Goal: Use online tool/utility: Utilize a website feature to perform a specific function

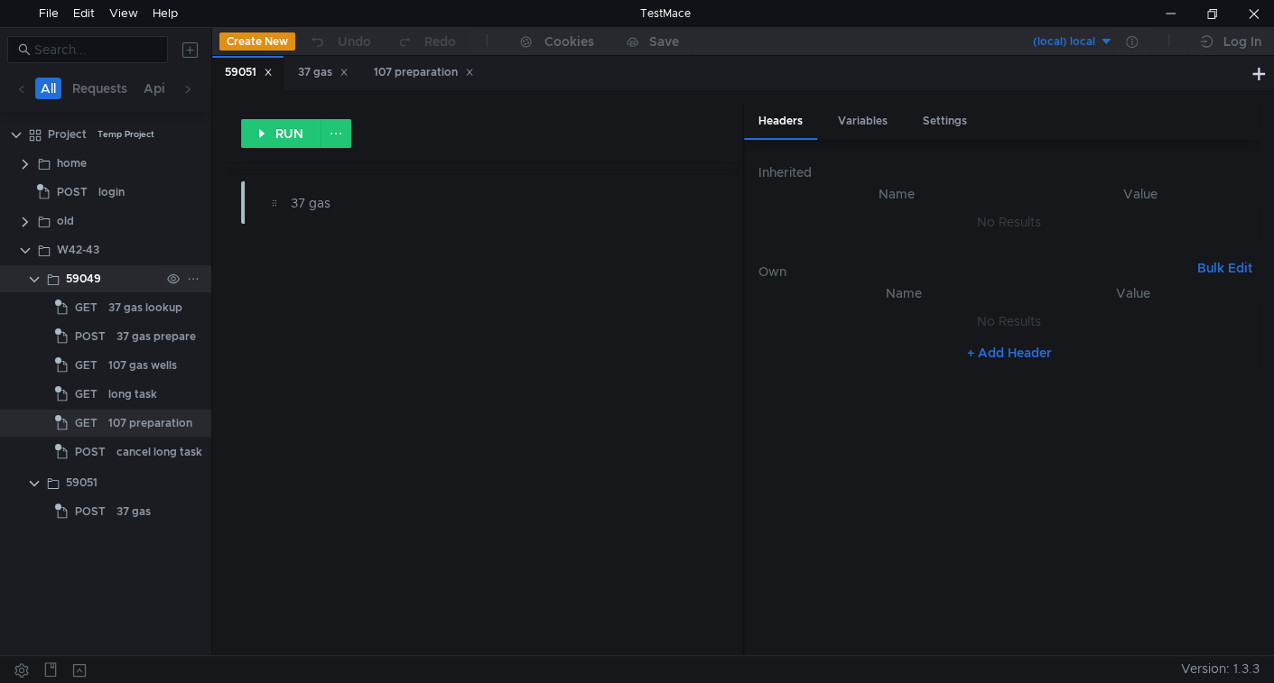
click at [28, 273] on clr-icon at bounding box center [34, 280] width 14 height 14
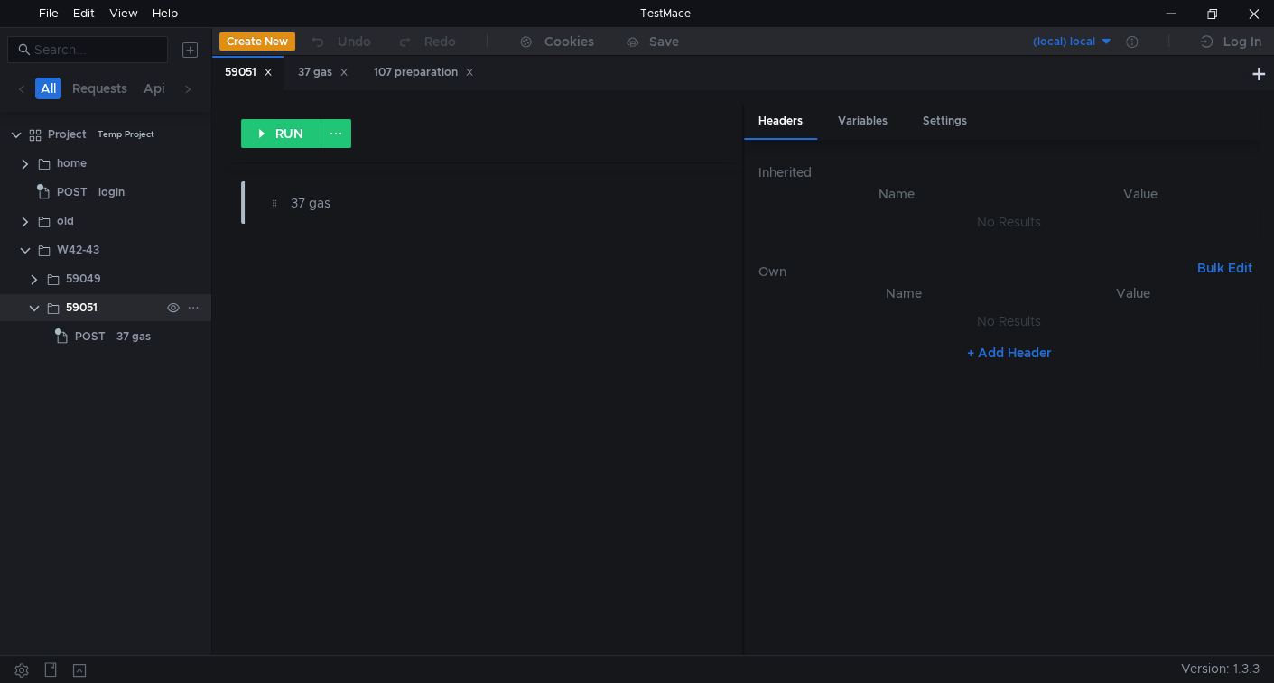
click at [29, 302] on clr-icon at bounding box center [34, 309] width 14 height 14
click at [192, 249] on icon at bounding box center [193, 250] width 9 height 2
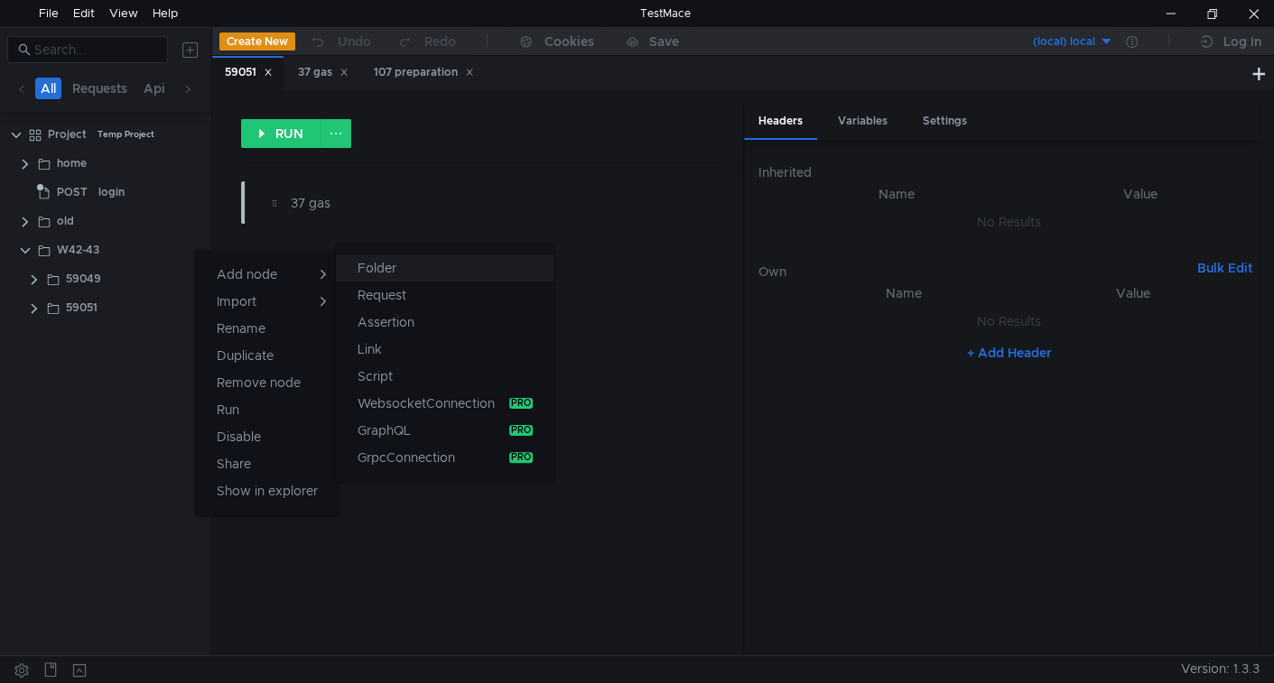
click at [383, 271] on app-tour-anchor "Folder" at bounding box center [376, 268] width 39 height 22
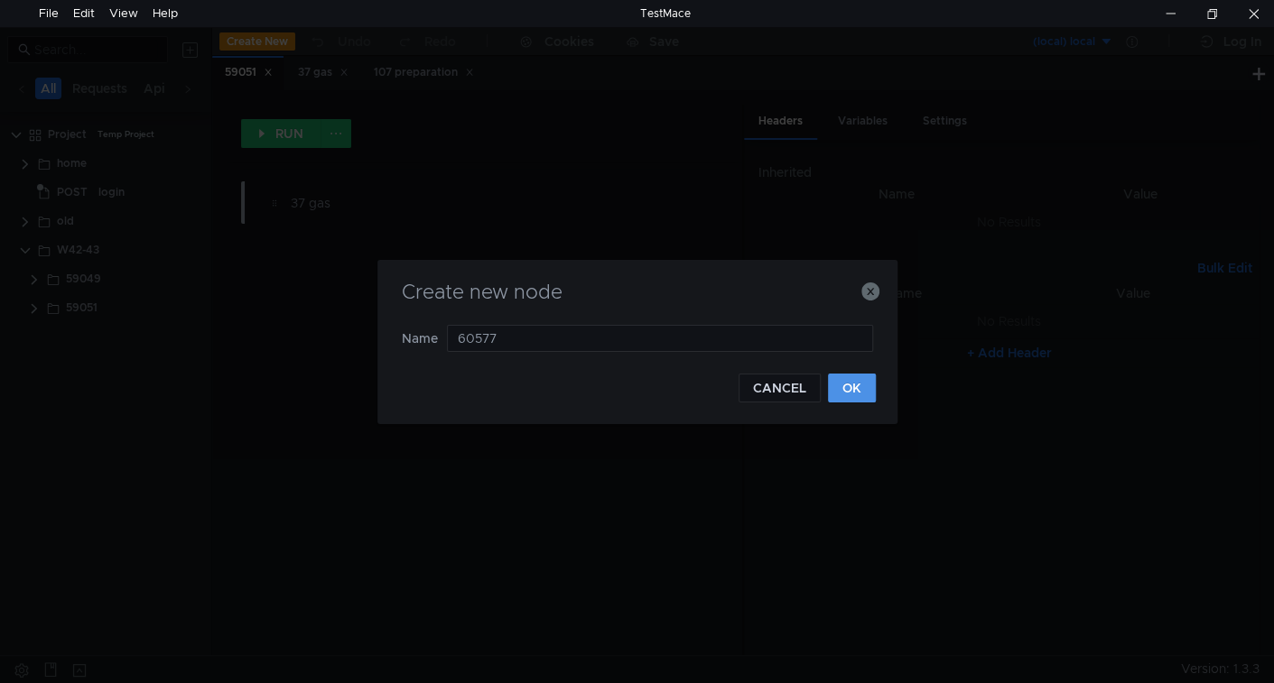
type input "60577"
click at [854, 393] on button "OK" at bounding box center [852, 388] width 48 height 29
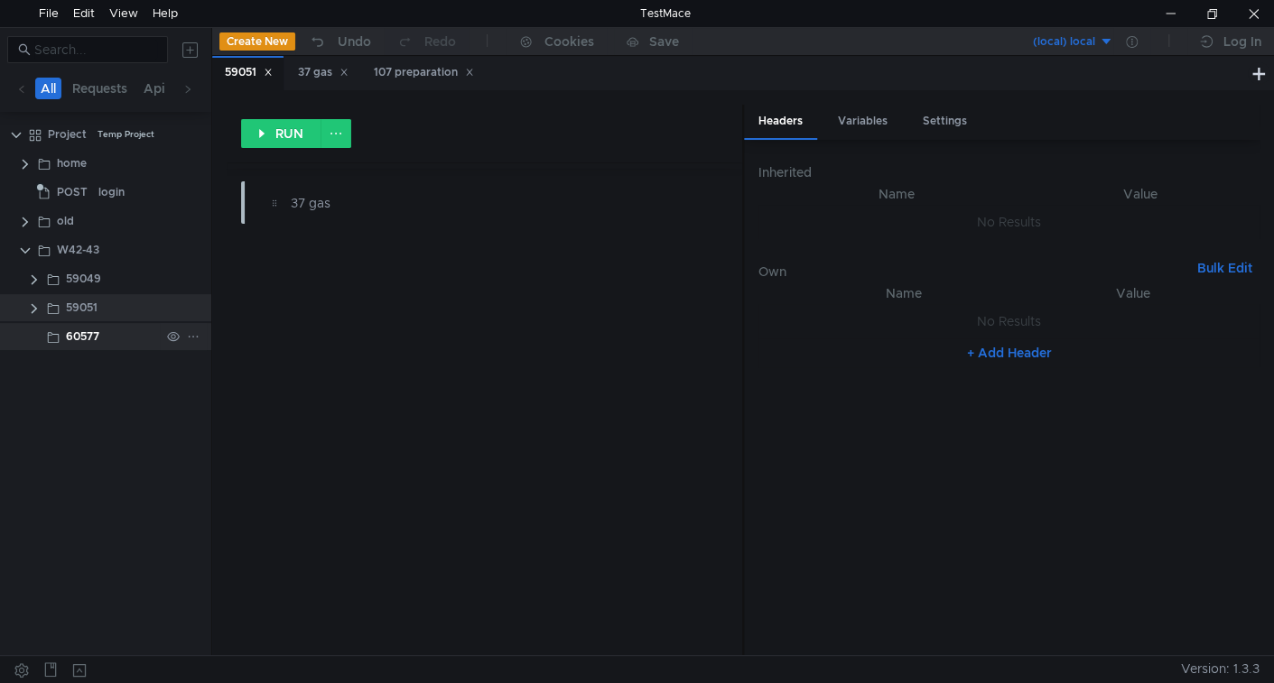
click at [195, 335] on icon at bounding box center [193, 336] width 13 height 13
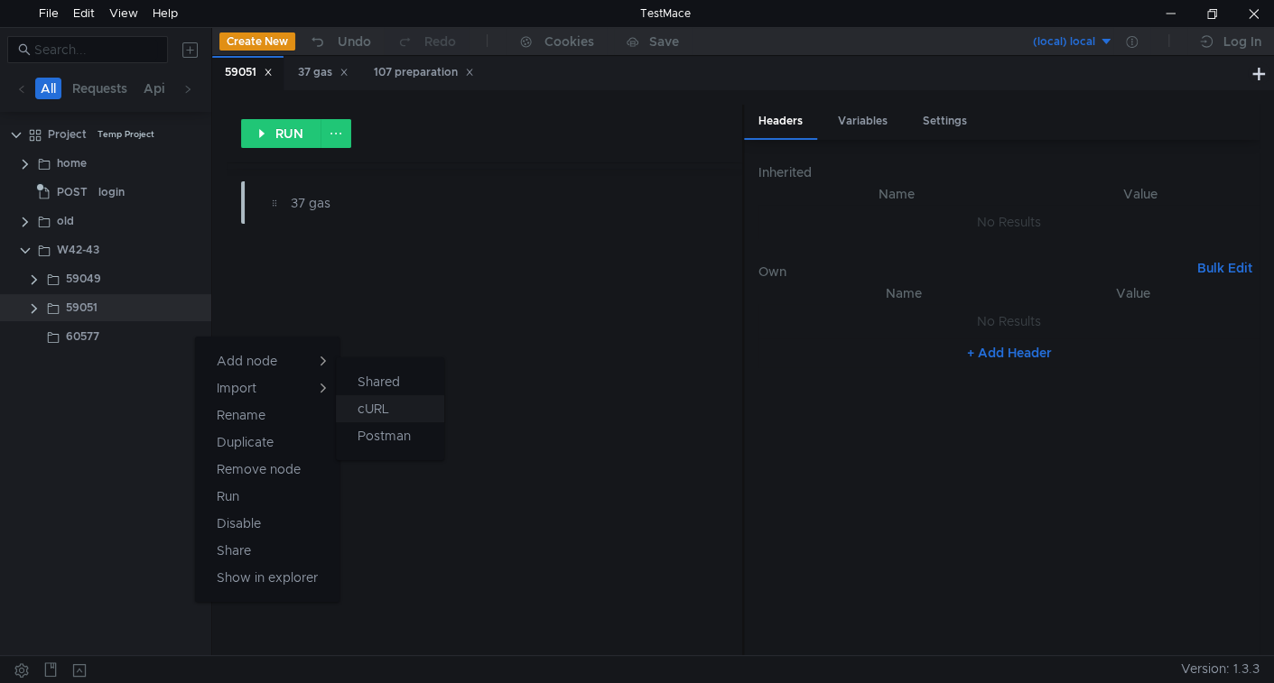
click at [380, 398] on app-tour-anchor "cURL" at bounding box center [373, 409] width 32 height 22
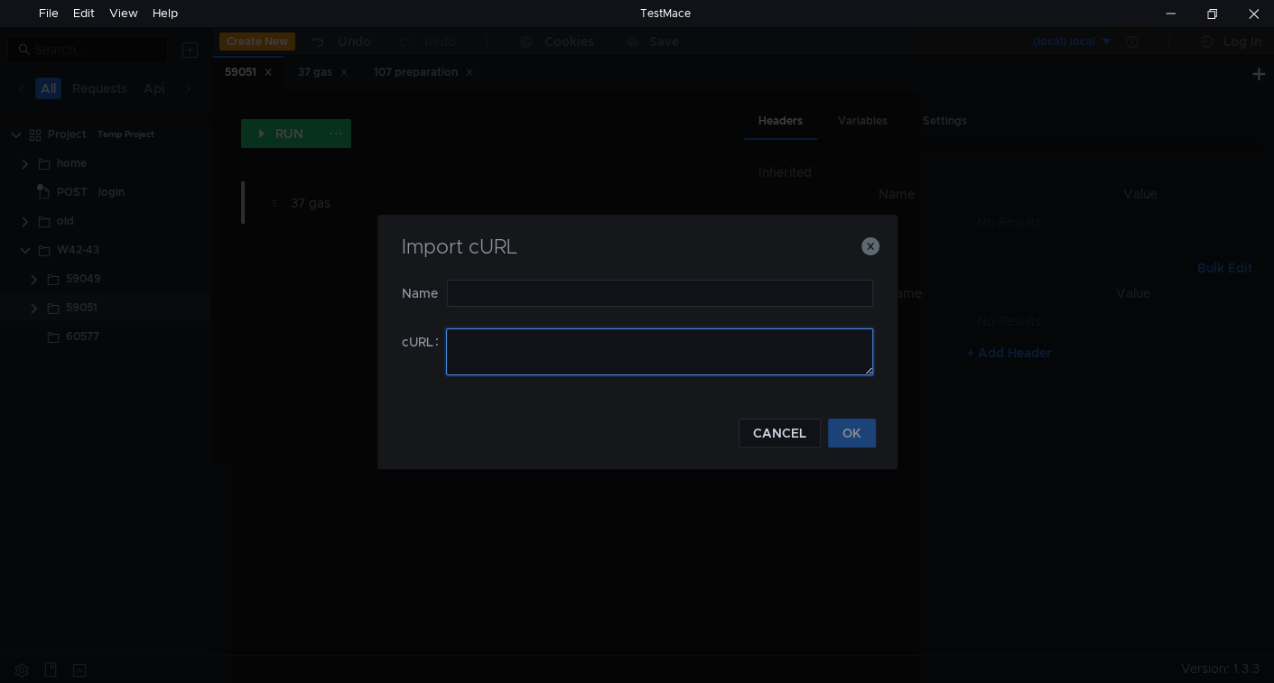
click at [570, 344] on textarea at bounding box center [659, 352] width 427 height 47
paste textarea "curl 'https://ius-msb.sgp2.local/ius-msb-dev/api/Notifications/GetNotifiationsH…"
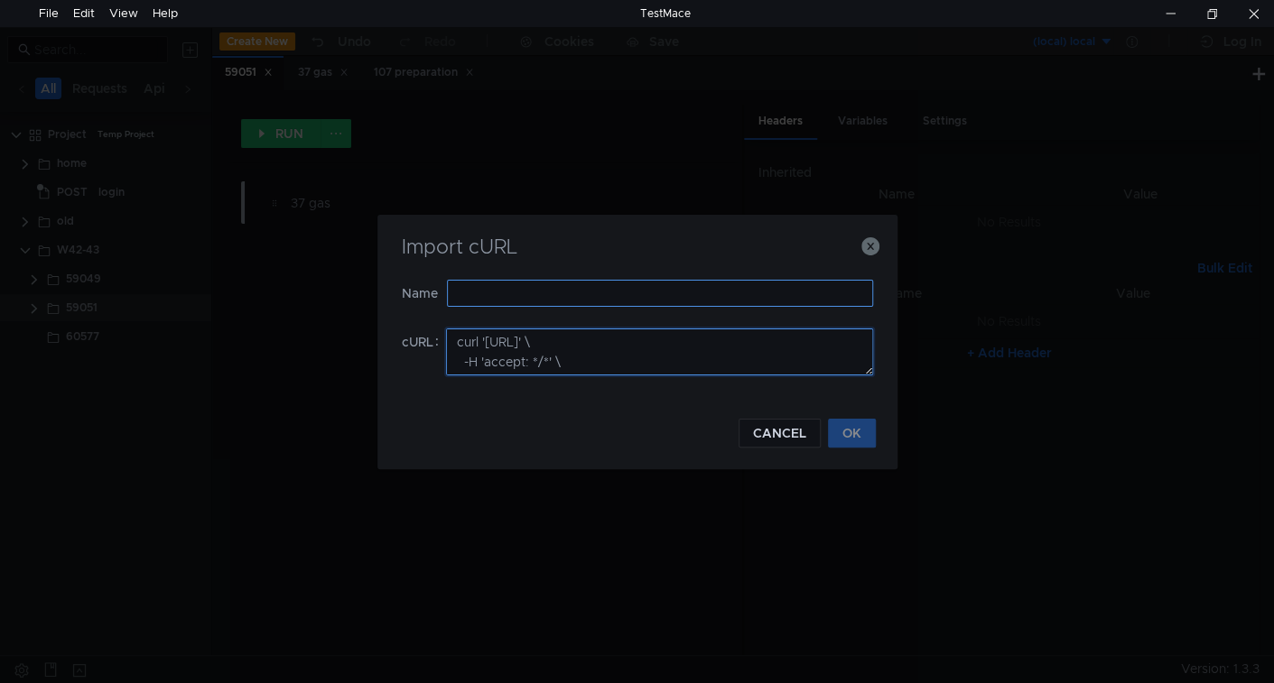
scroll to position [380, 0]
type textarea "curl 'https://ius-msb.sgp2.local/ius-msb-dev/api/Notifications/GetNotifiationsH…"
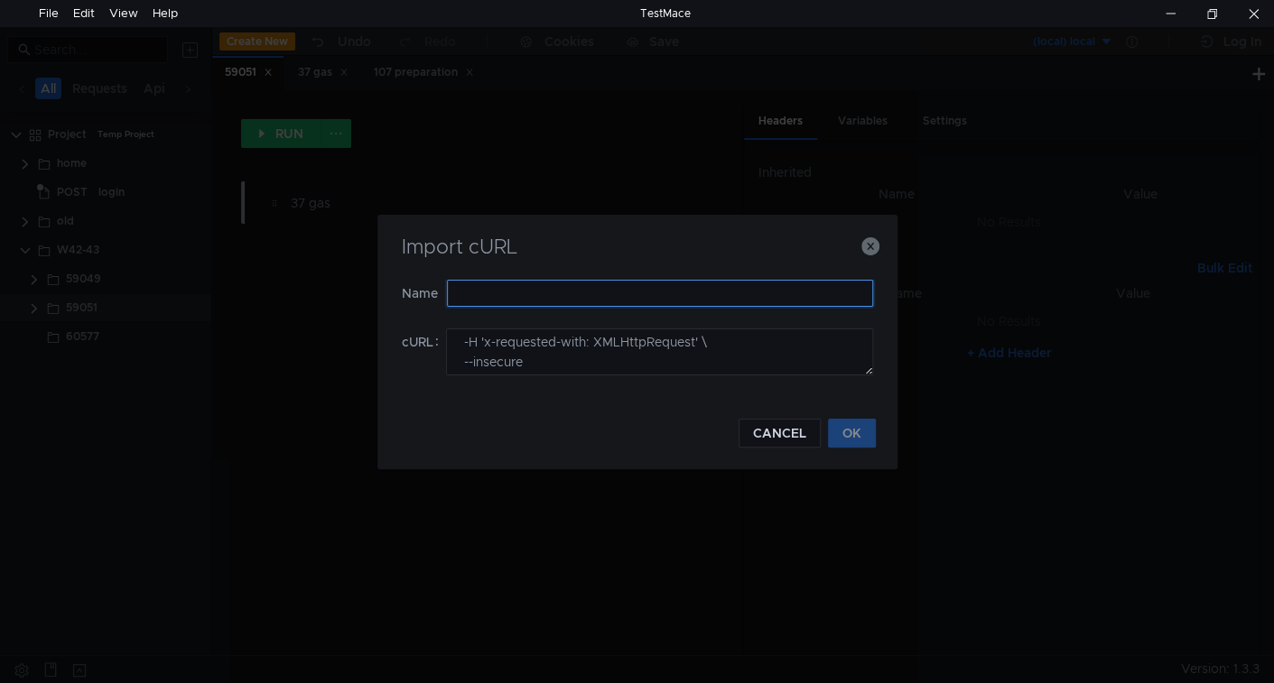
click at [555, 281] on input "text" at bounding box center [660, 293] width 426 height 27
type input "n"
type input "v"
type input "notification"
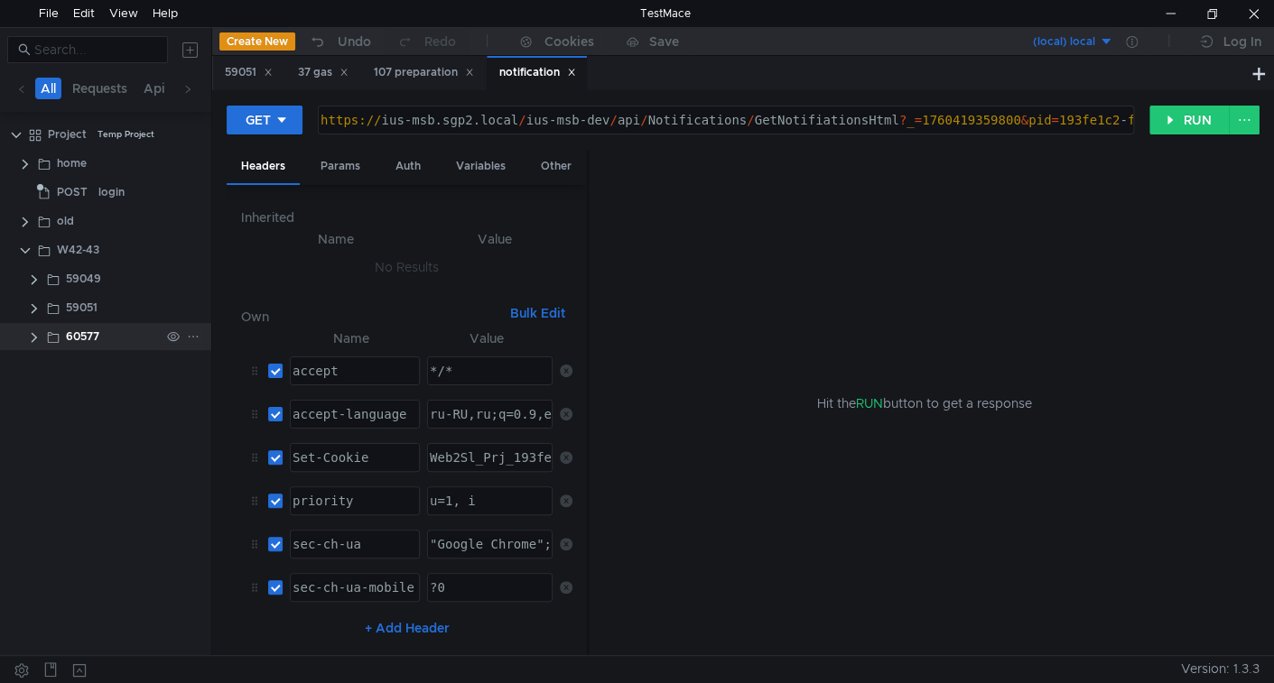
click at [30, 341] on clr-icon at bounding box center [34, 337] width 14 height 14
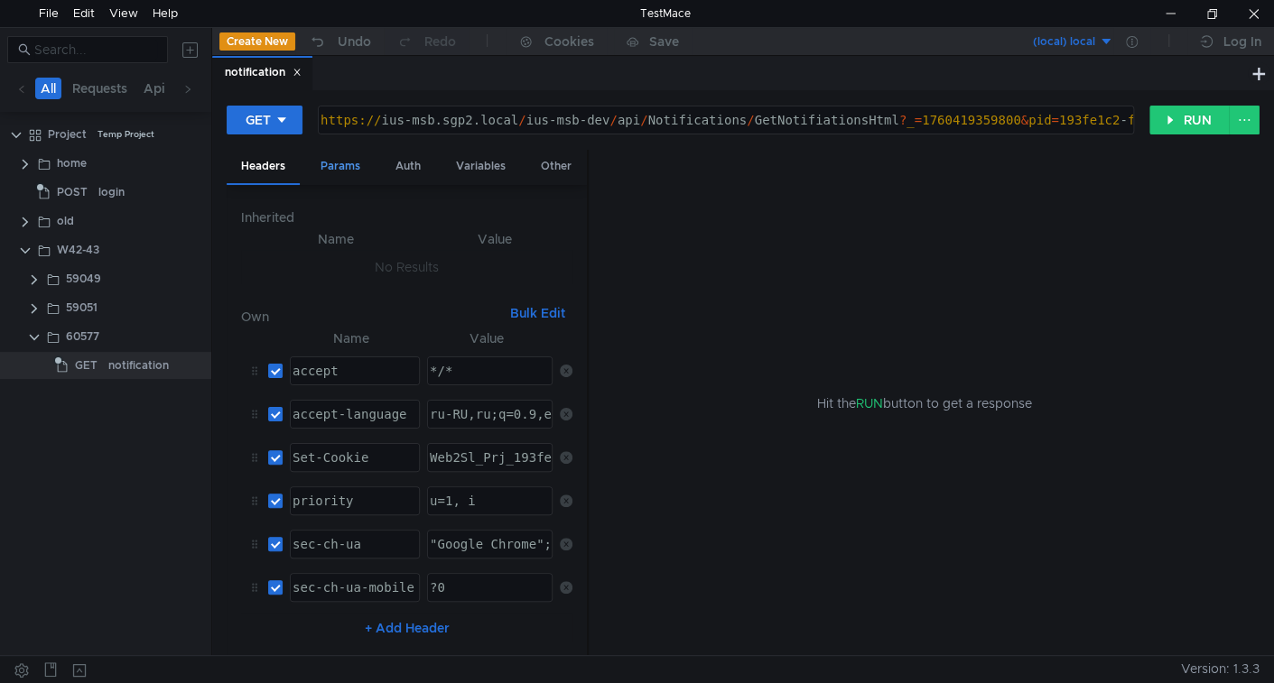
click at [340, 164] on div "Params" at bounding box center [340, 166] width 69 height 33
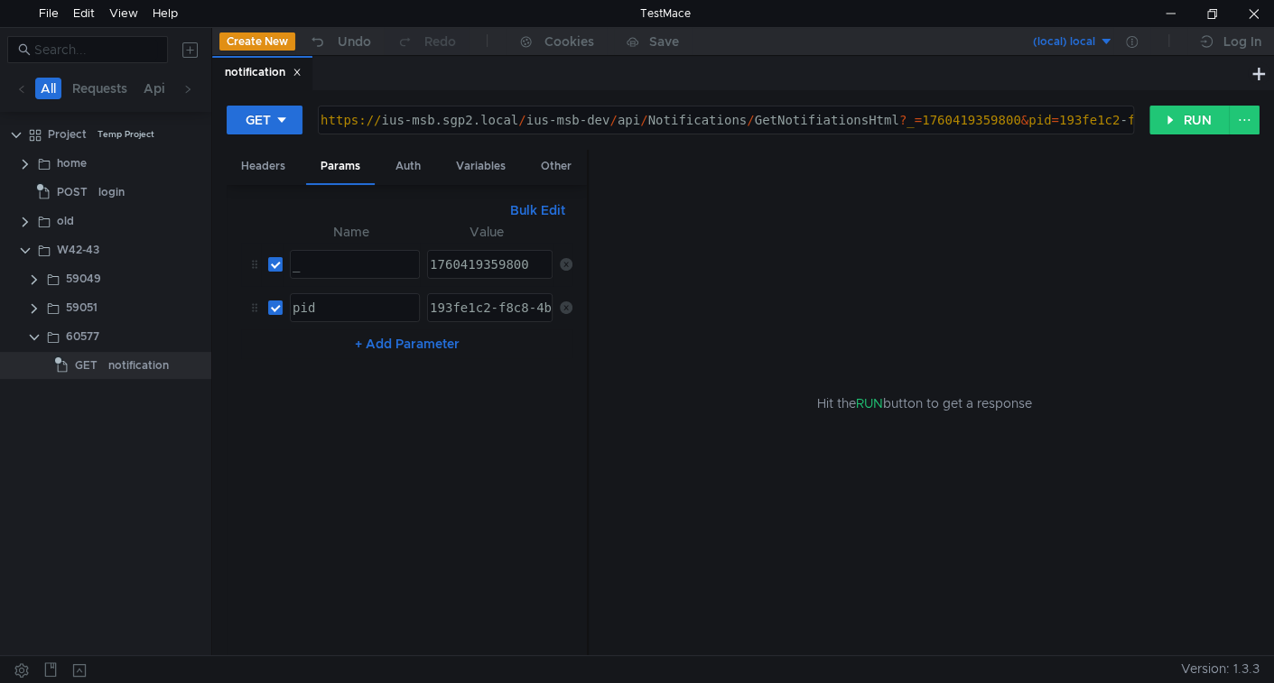
click at [562, 260] on icon at bounding box center [566, 264] width 13 height 13
click at [563, 264] on icon at bounding box center [566, 264] width 13 height 13
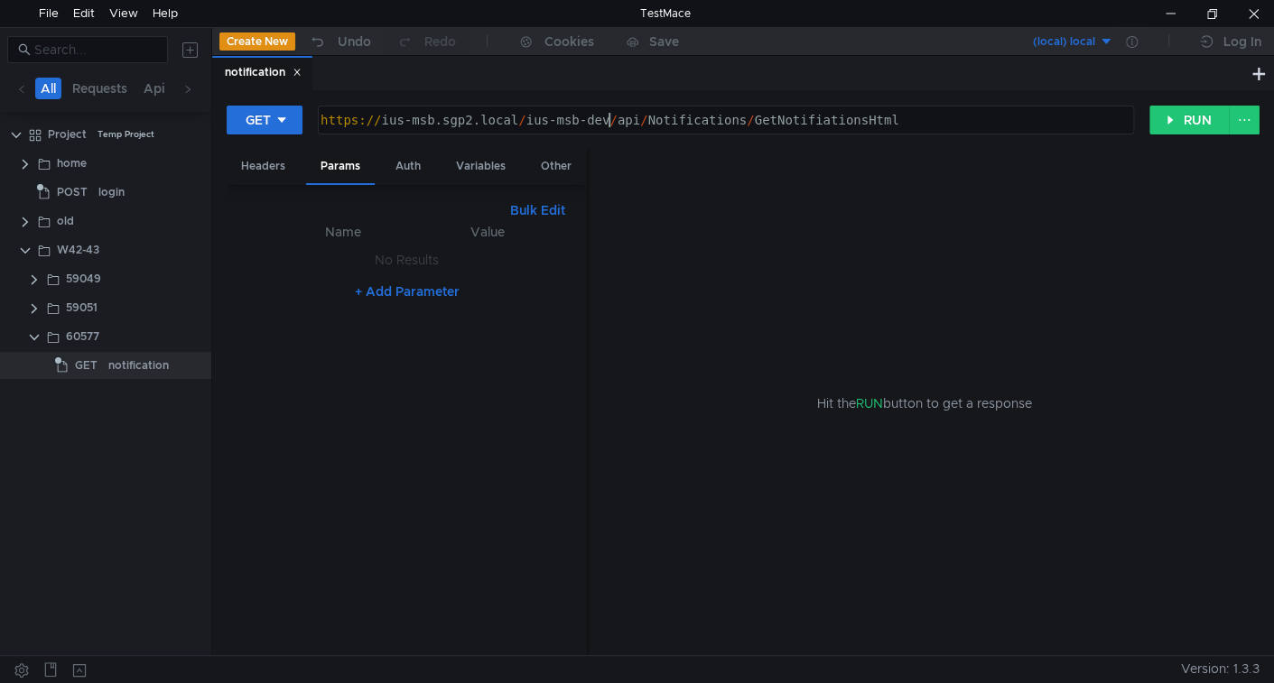
click at [609, 116] on div "https:// ius-msb.sgp2.local / ius-msb-dev / api / Notifications / GetNotifiatio…" at bounding box center [724, 134] width 814 height 43
click at [650, 114] on div "${ $env . baseUrl } / api / Notifications / GetNotifiationsHtml" at bounding box center [724, 134] width 814 height 43
type textarea "${$env.baseUrl}/api/Notifications/GetNotifiationsHtml"
click at [509, 122] on div "${ $env . baseUrl } / api / Notifications / GetNotifiationsHtml" at bounding box center [724, 134] width 814 height 43
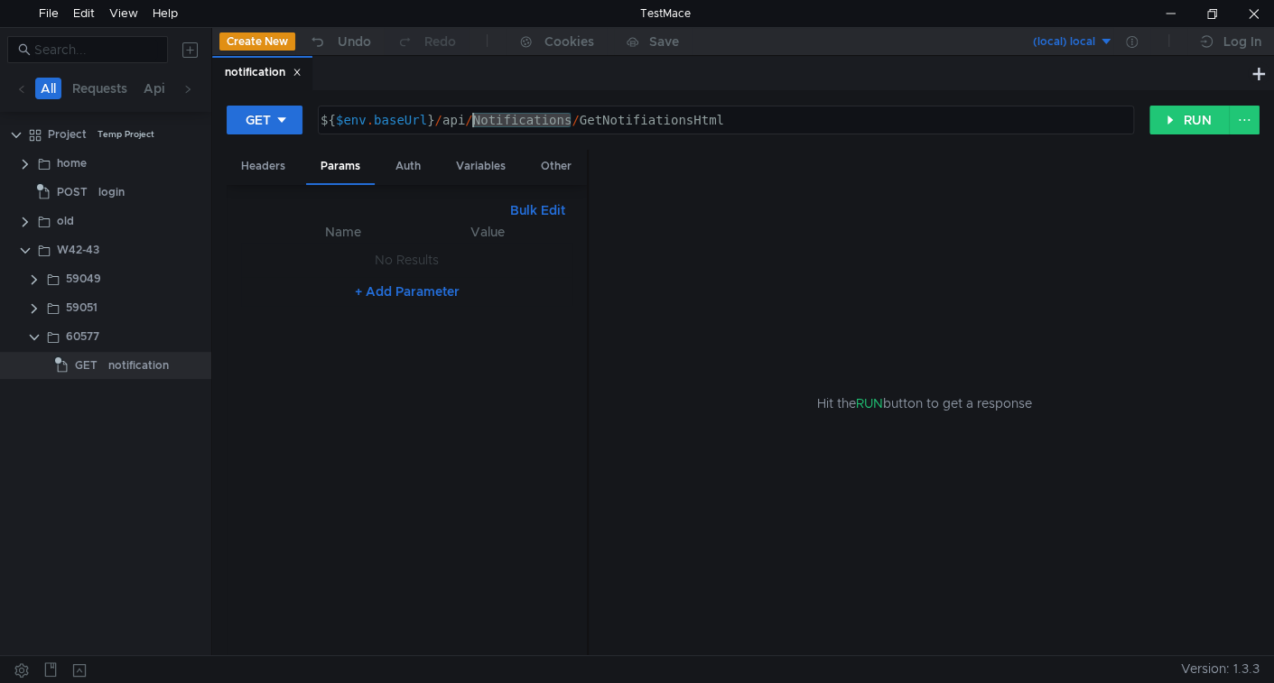
click at [509, 122] on div "${ $env . baseUrl } / api / Notifications / GetNotifiationsHtml" at bounding box center [724, 134] width 814 height 43
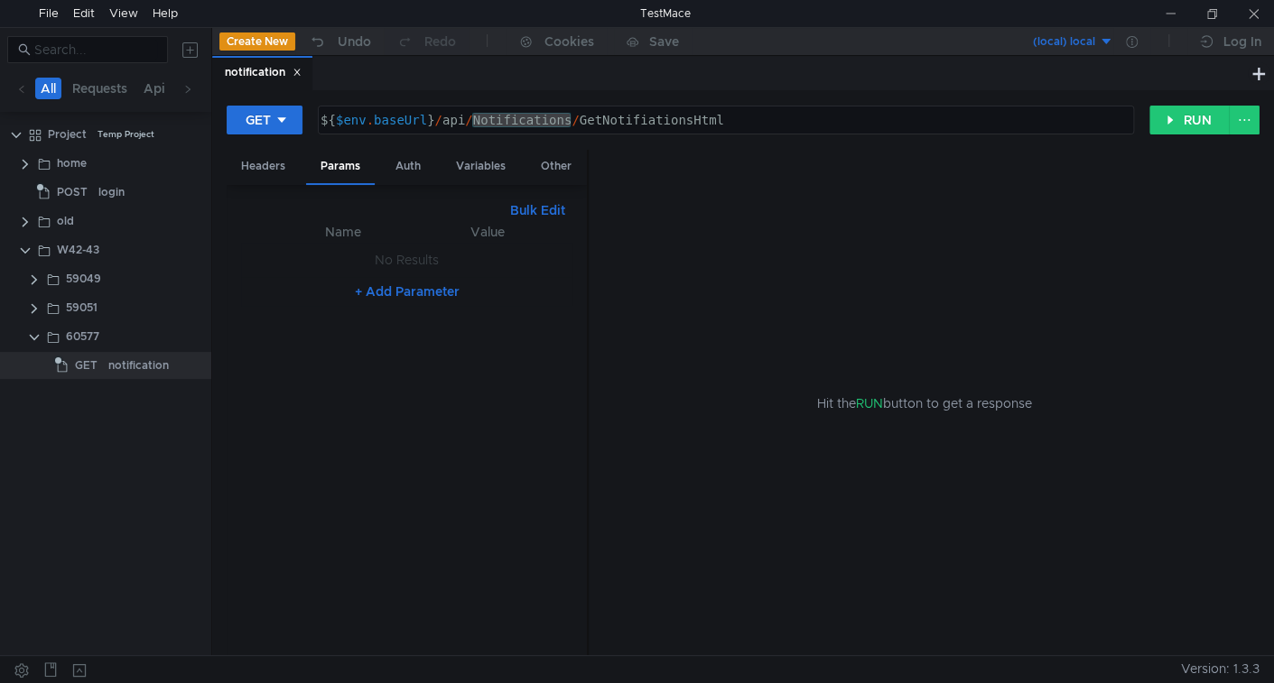
click at [645, 118] on div "${ $env . baseUrl } / api / Notifications / GetNotifiationsHtml" at bounding box center [724, 134] width 814 height 43
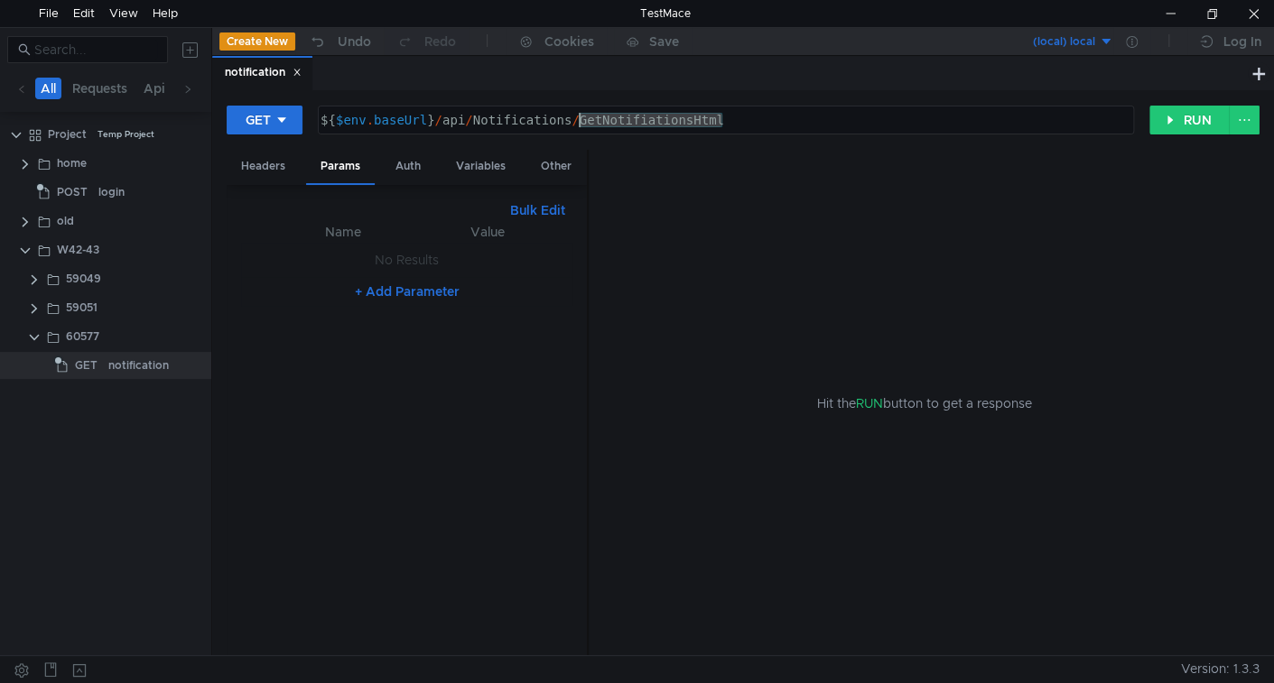
click at [645, 118] on div "${ $env . baseUrl } / api / Notifications / GetNotifiationsHtml" at bounding box center [724, 134] width 814 height 43
click at [1190, 121] on button "RUN" at bounding box center [1189, 120] width 80 height 29
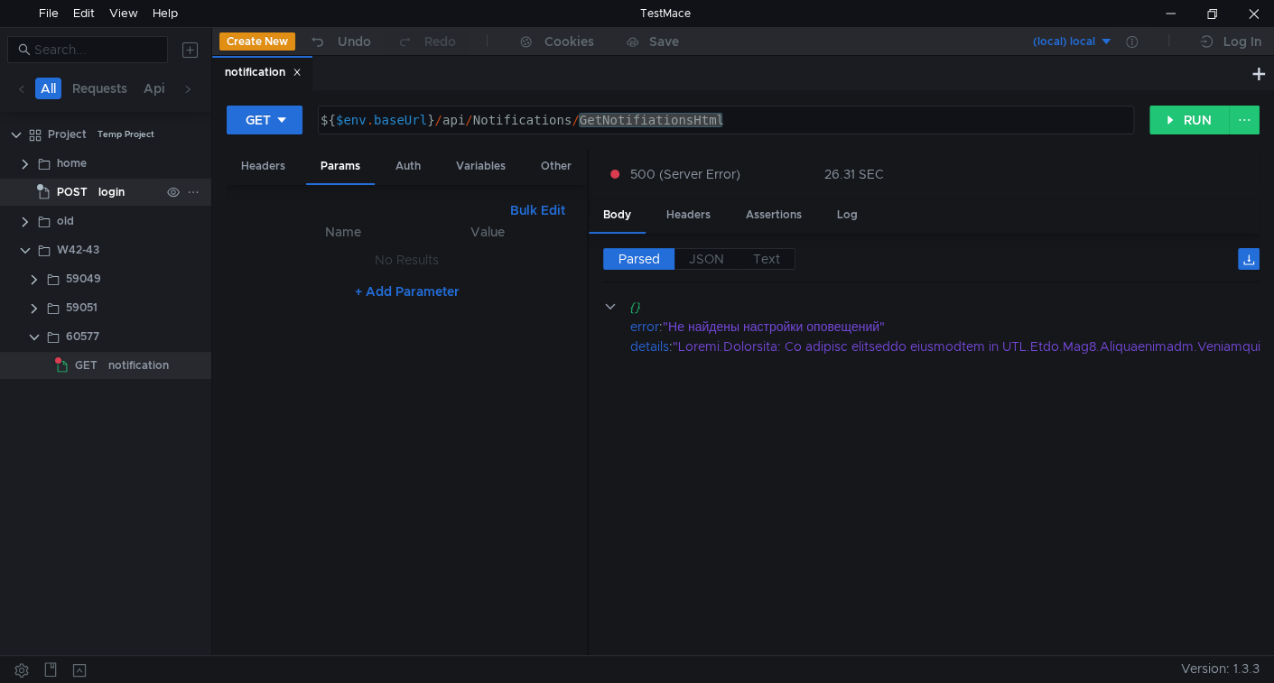
click at [85, 191] on span "POST" at bounding box center [72, 192] width 31 height 27
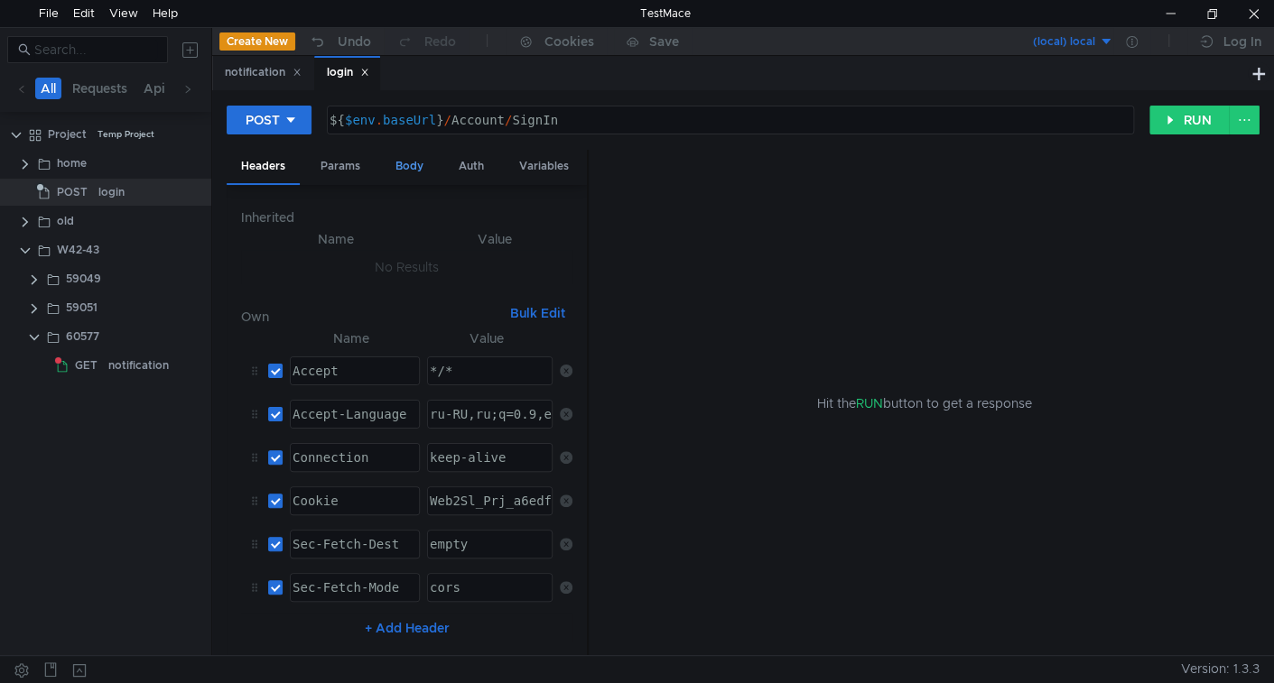
click at [399, 168] on div "Body" at bounding box center [409, 166] width 57 height 33
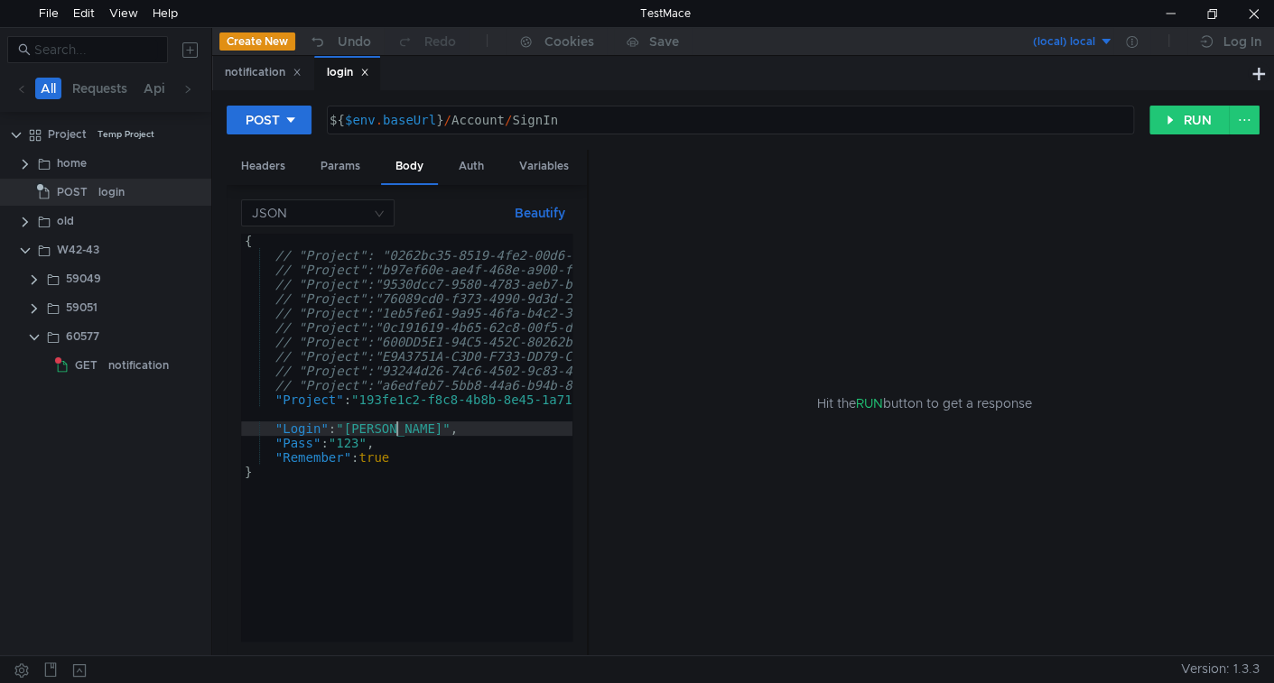
click at [398, 428] on div "{ // "Project": "0262bc35-8519-4fe2-00d6-75f081bc55e3", // uran DEV // "Project…" at bounding box center [642, 452] width 803 height 436
paste textarea "TestR"
type textarea ""Pass": "TestR","
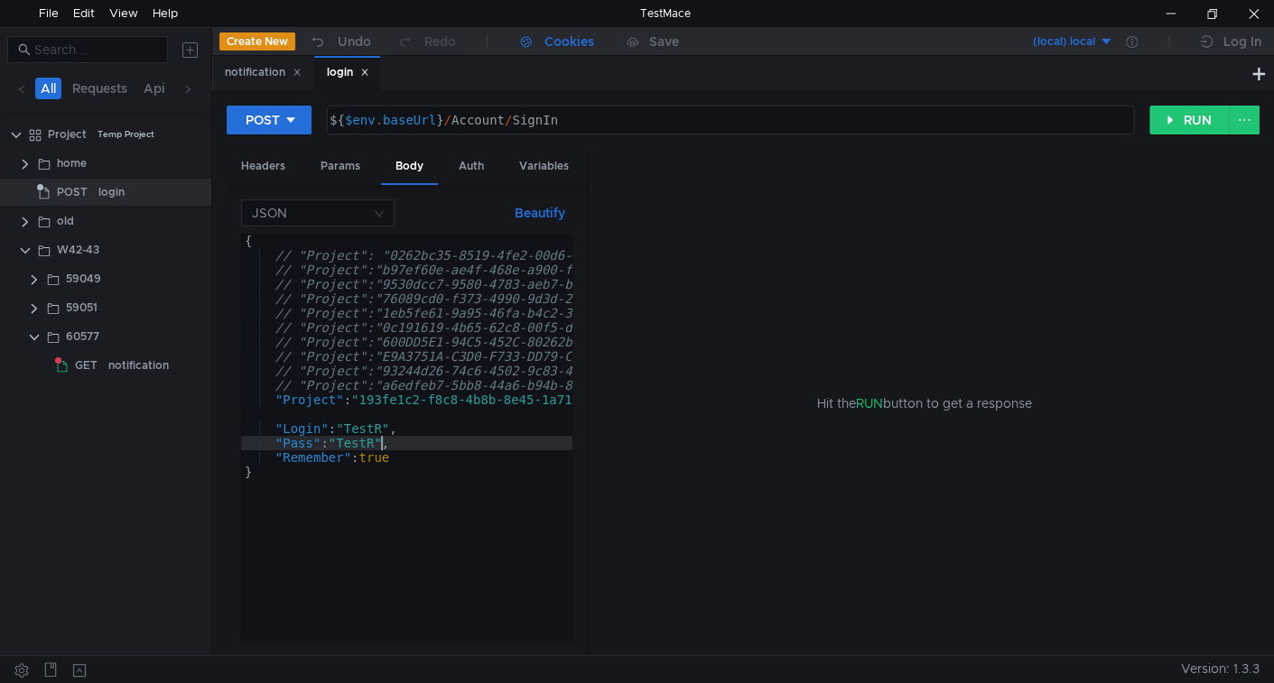
click at [547, 47] on div "Cookies" at bounding box center [569, 42] width 50 height 22
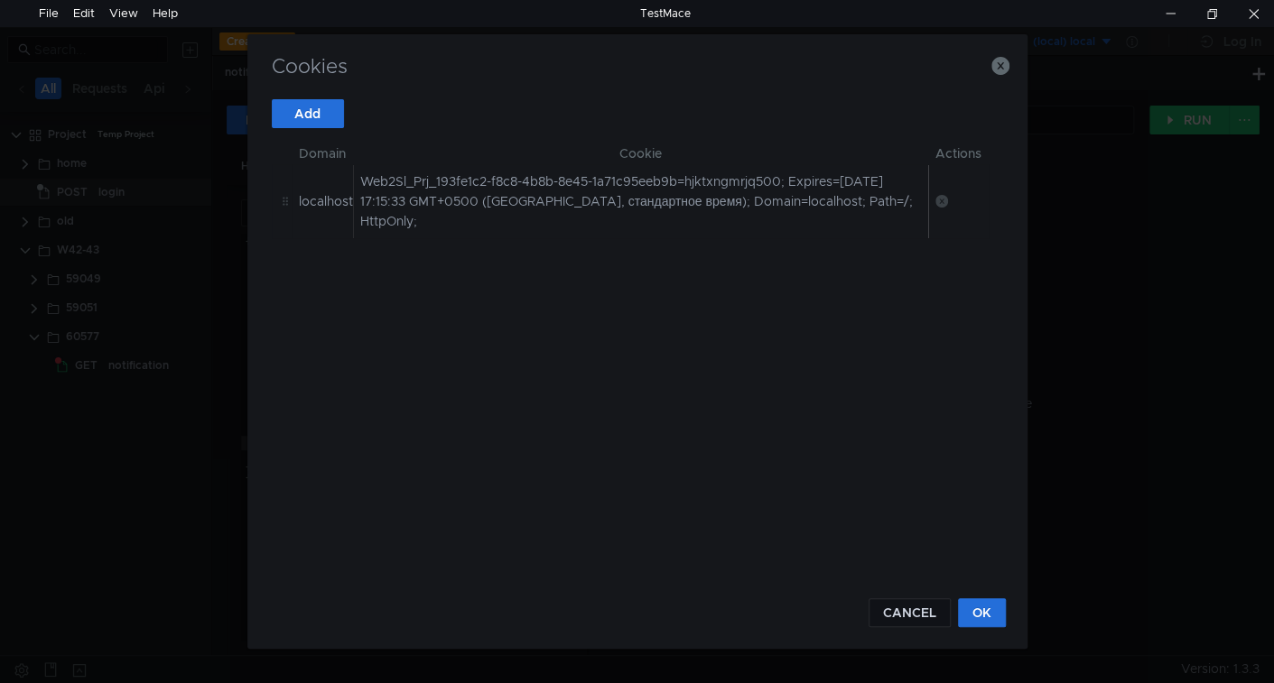
click at [938, 195] on icon at bounding box center [941, 201] width 13 height 13
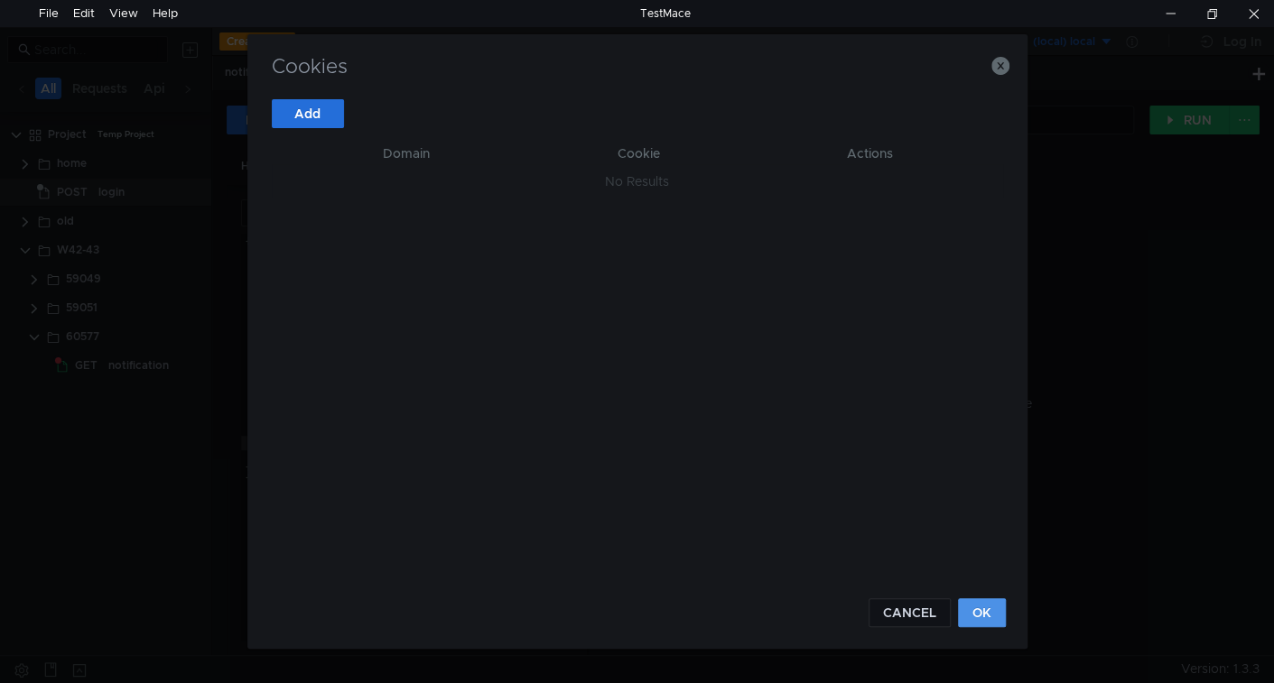
click at [990, 611] on button "OK" at bounding box center [982, 613] width 48 height 29
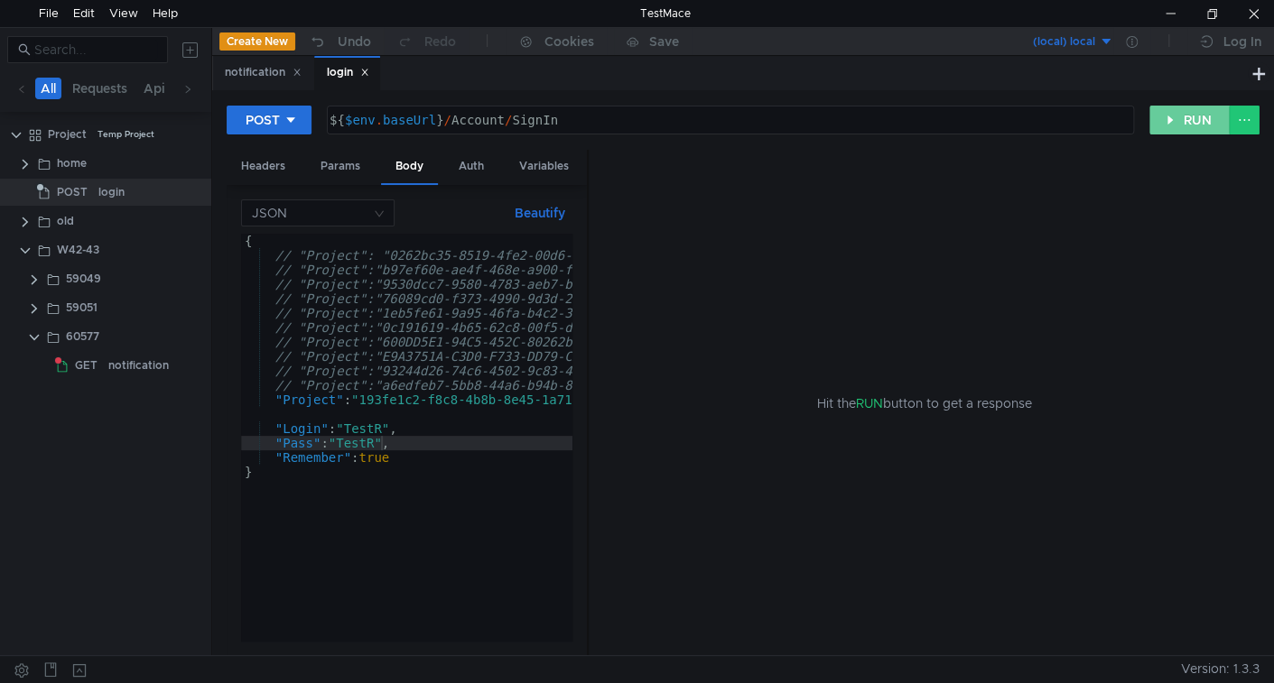
click at [1176, 119] on button "RUN" at bounding box center [1189, 120] width 80 height 29
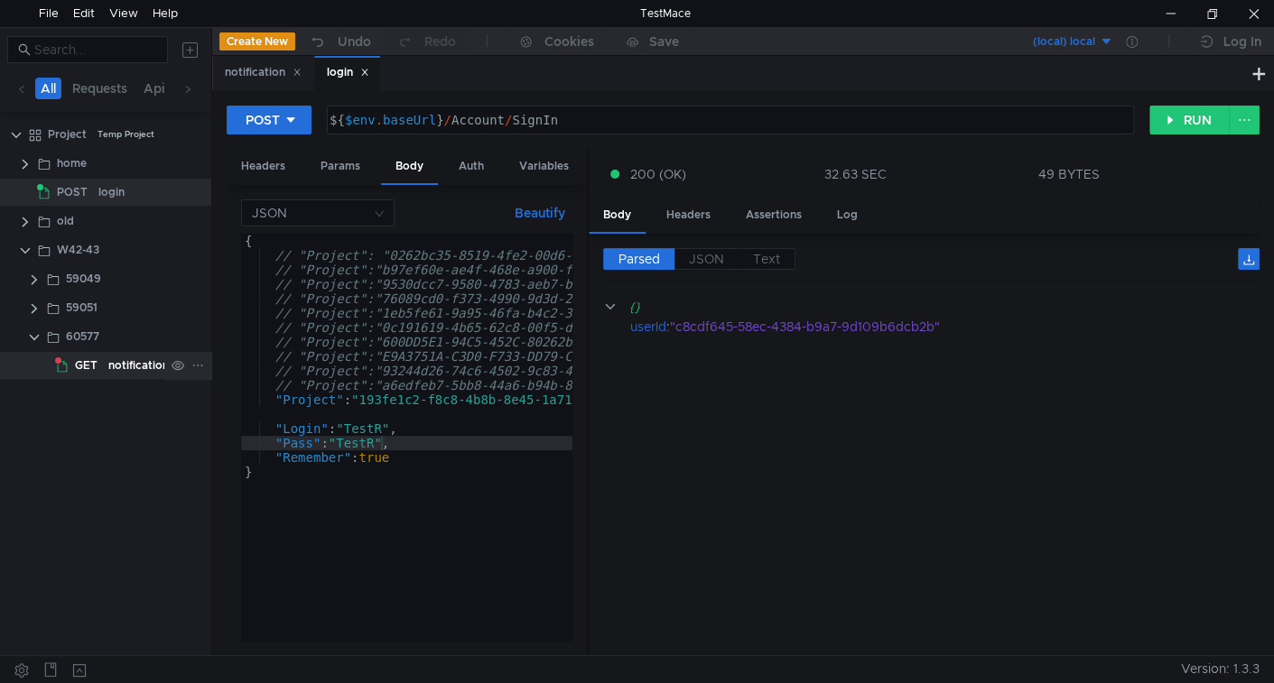
click at [108, 368] on div "notification" at bounding box center [138, 365] width 60 height 27
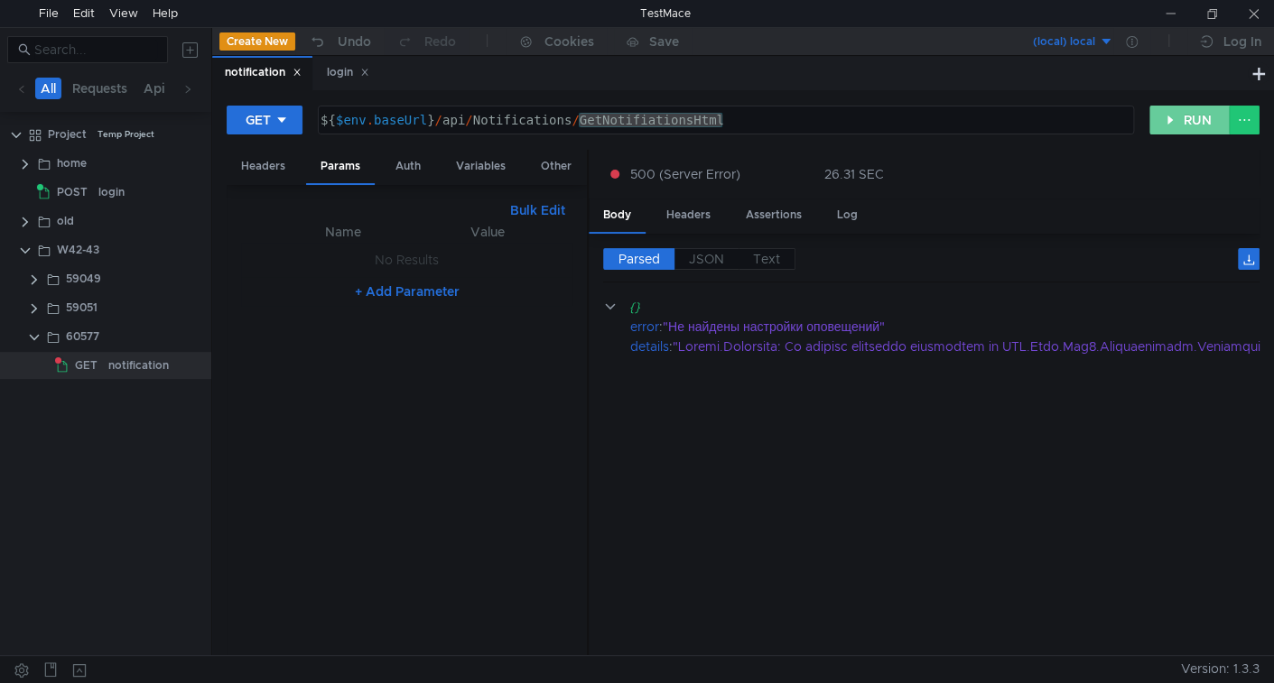
click at [1201, 119] on button "RUN" at bounding box center [1189, 120] width 80 height 29
click at [1113, 579] on cdk-virtual-scroll-viewport "{} error : "42703: столбец l_1.producttype не существует POSITION: 5274" detail…" at bounding box center [931, 469] width 656 height 345
click at [924, 538] on cdk-virtual-scroll-viewport "{} error : "42703: столбец l_1.producttype не существует POSITION: 5274" detail…" at bounding box center [931, 469] width 656 height 345
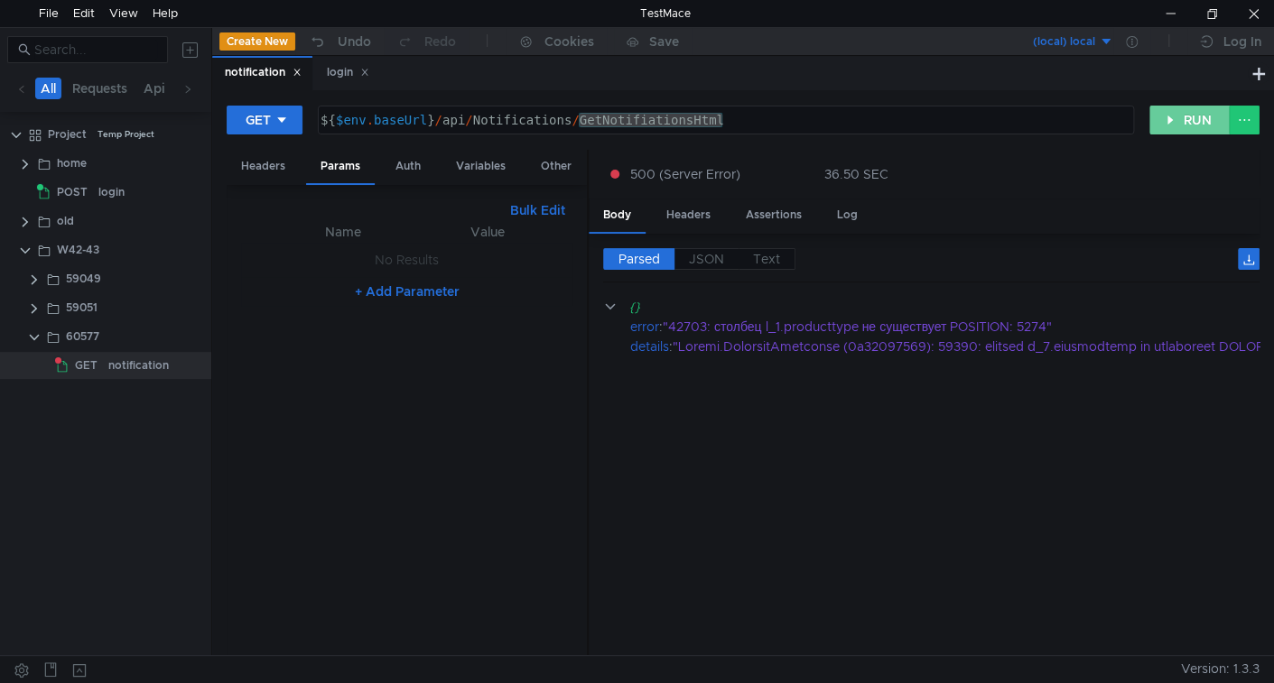
click at [1197, 125] on button "RUN" at bounding box center [1189, 120] width 80 height 29
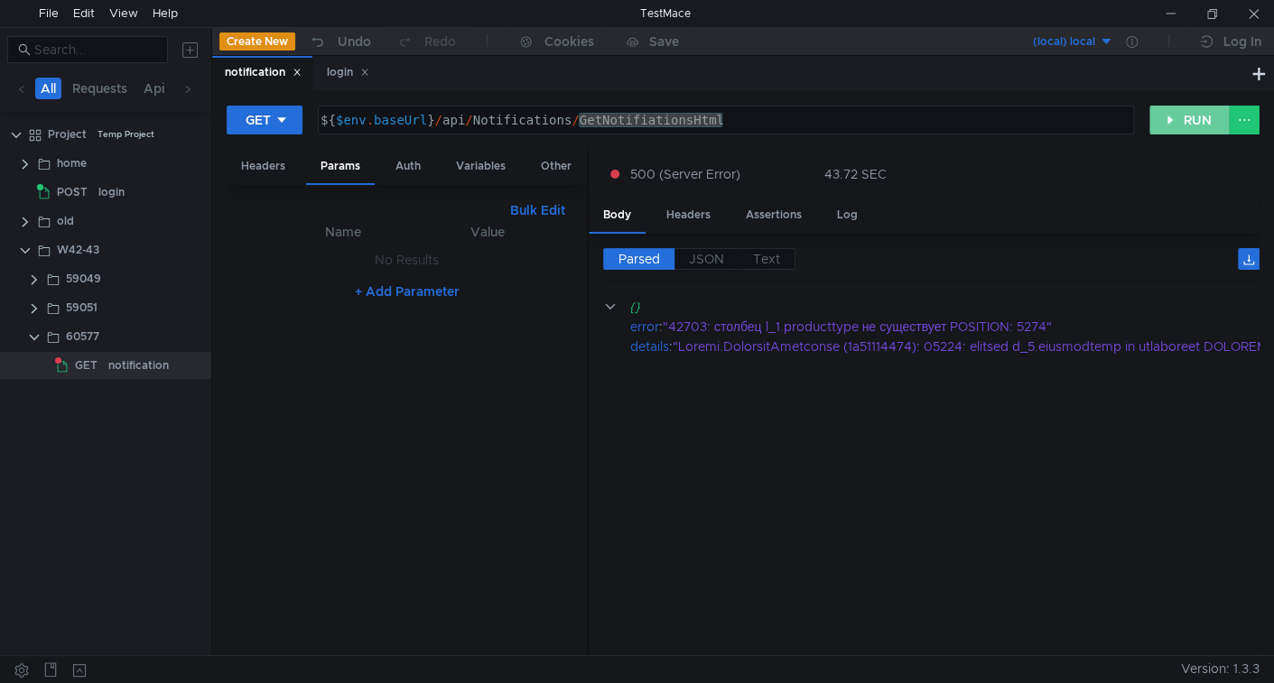
click at [1177, 128] on button "RUN" at bounding box center [1189, 120] width 80 height 29
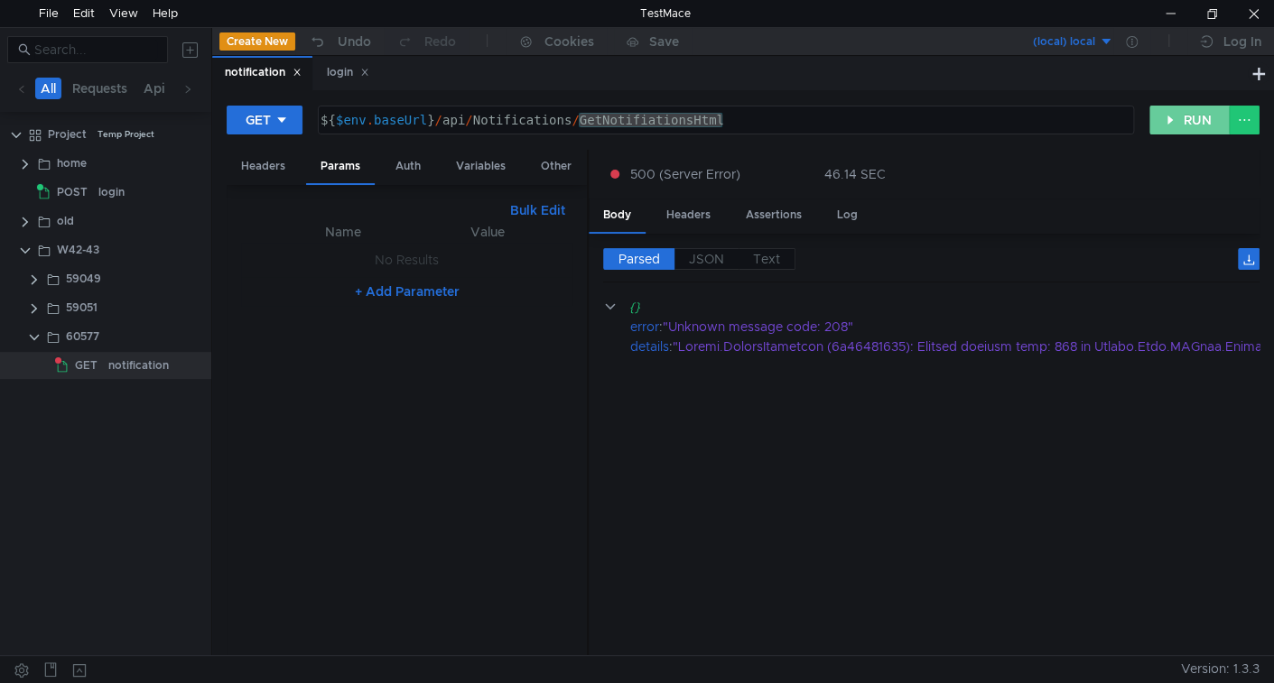
click at [1175, 112] on button "RUN" at bounding box center [1189, 120] width 80 height 29
click at [1160, 116] on button "RUN" at bounding box center [1189, 120] width 80 height 29
click at [1187, 119] on button "RUN" at bounding box center [1189, 120] width 80 height 29
click at [1180, 112] on button "RUN" at bounding box center [1189, 120] width 80 height 29
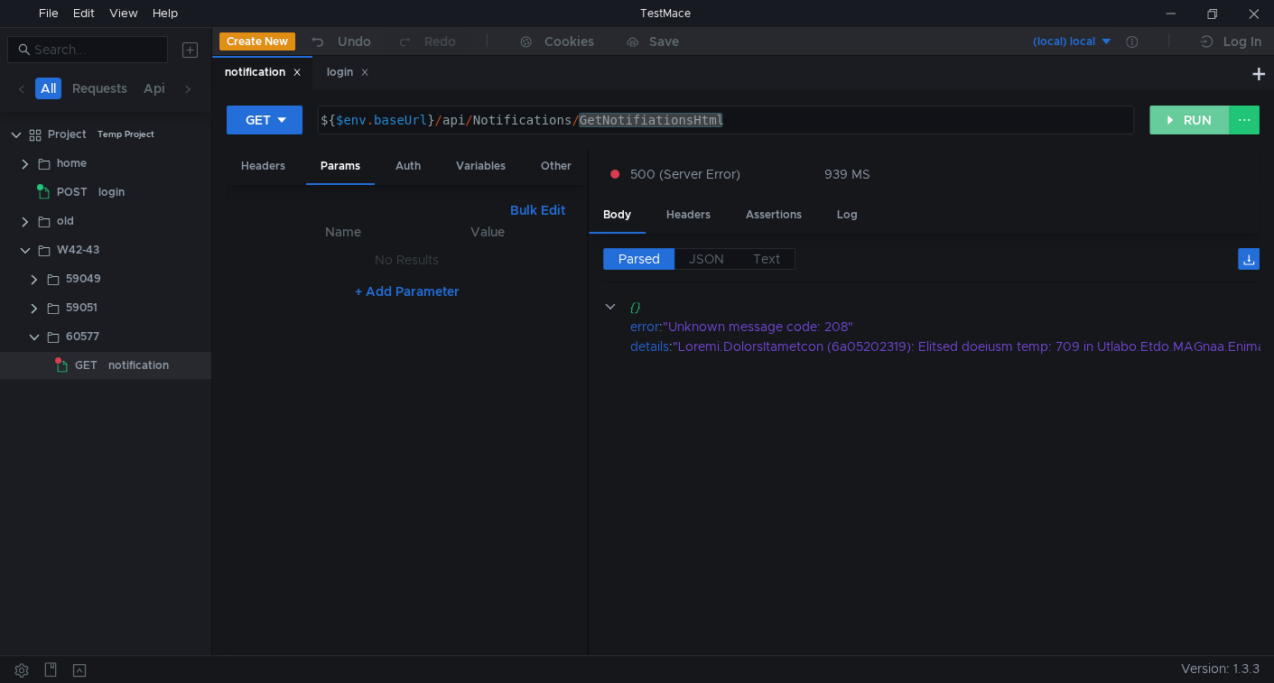
drag, startPoint x: 1190, startPoint y: 122, endPoint x: 1143, endPoint y: 140, distance: 50.3
click at [1190, 122] on button "RUN" at bounding box center [1189, 120] width 80 height 29
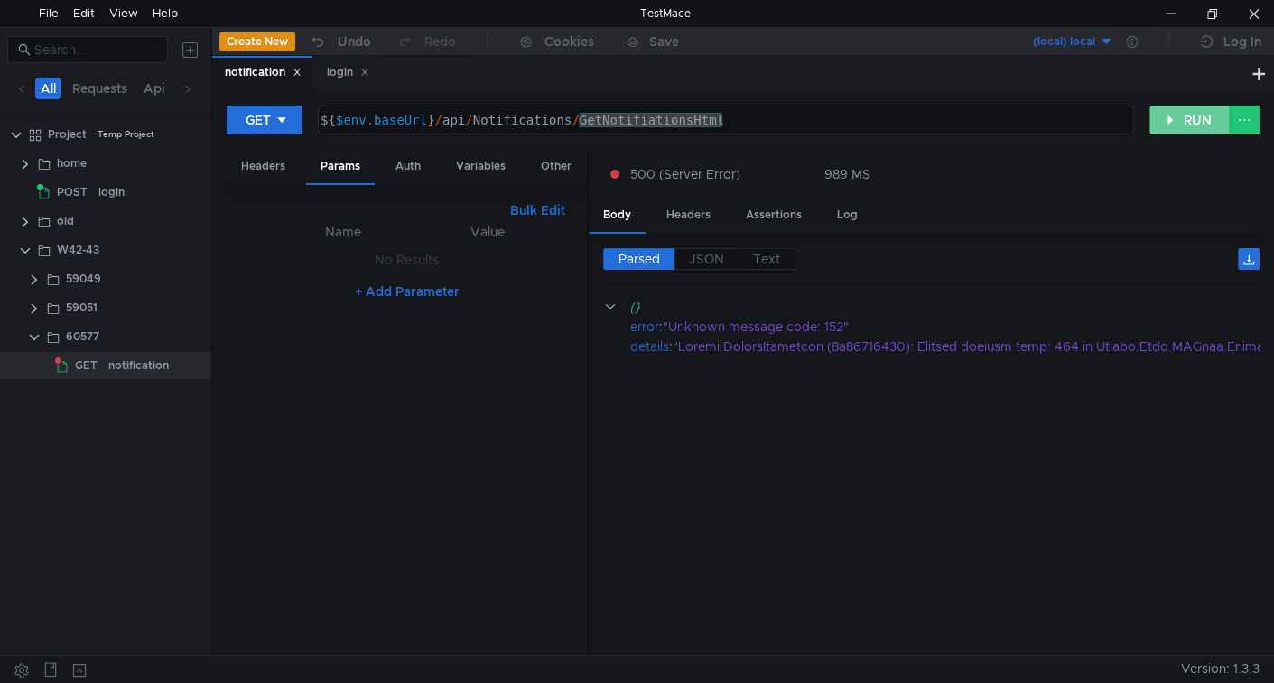
click at [1192, 116] on button "RUN" at bounding box center [1189, 120] width 80 height 29
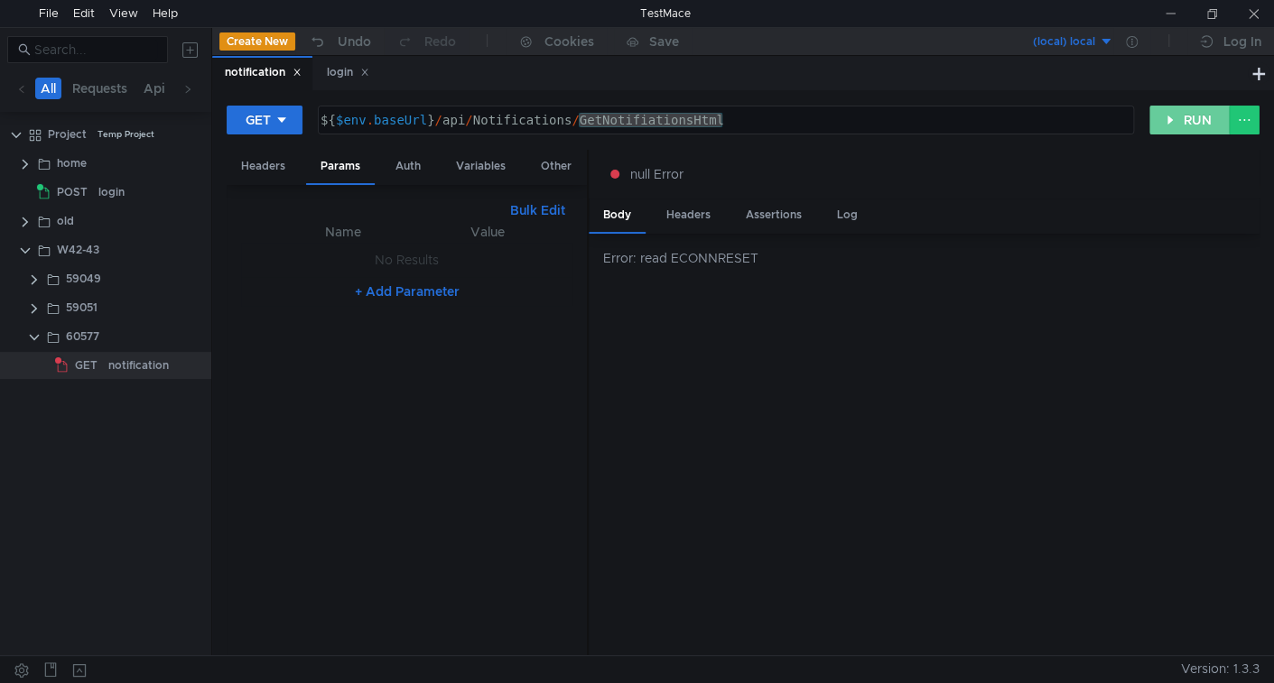
click at [1173, 117] on button "RUN" at bounding box center [1189, 120] width 80 height 29
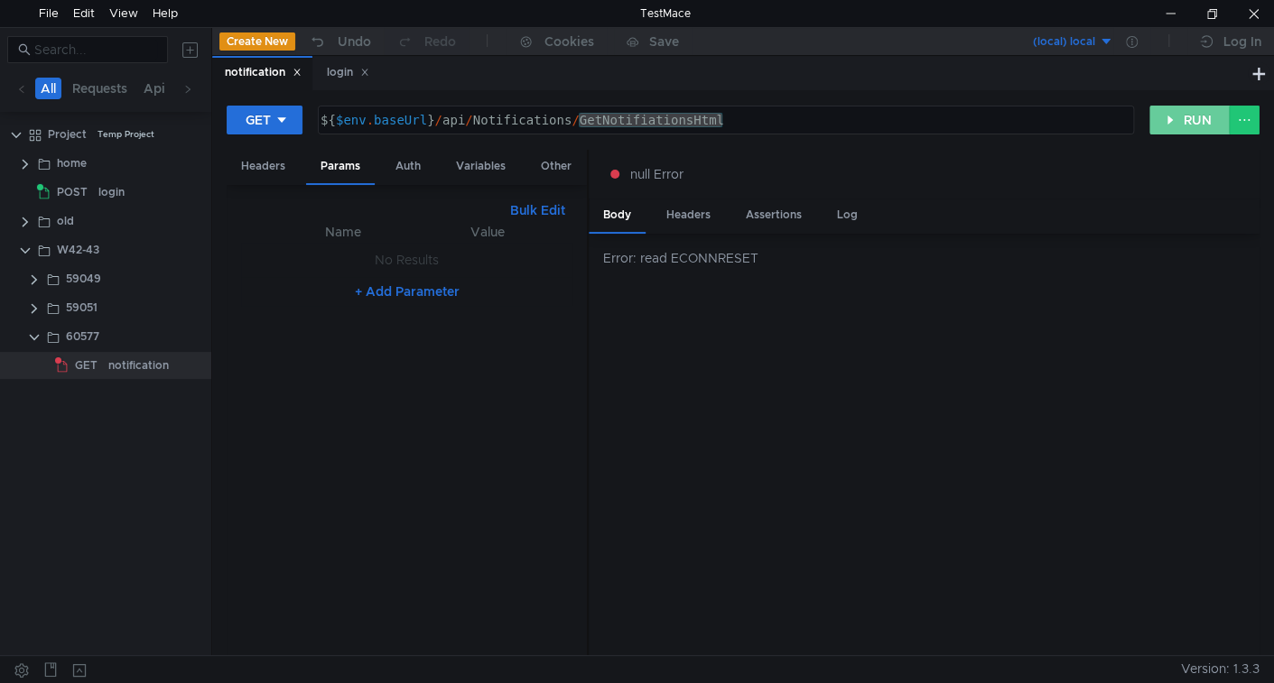
click at [1181, 119] on button "RUN" at bounding box center [1189, 120] width 80 height 29
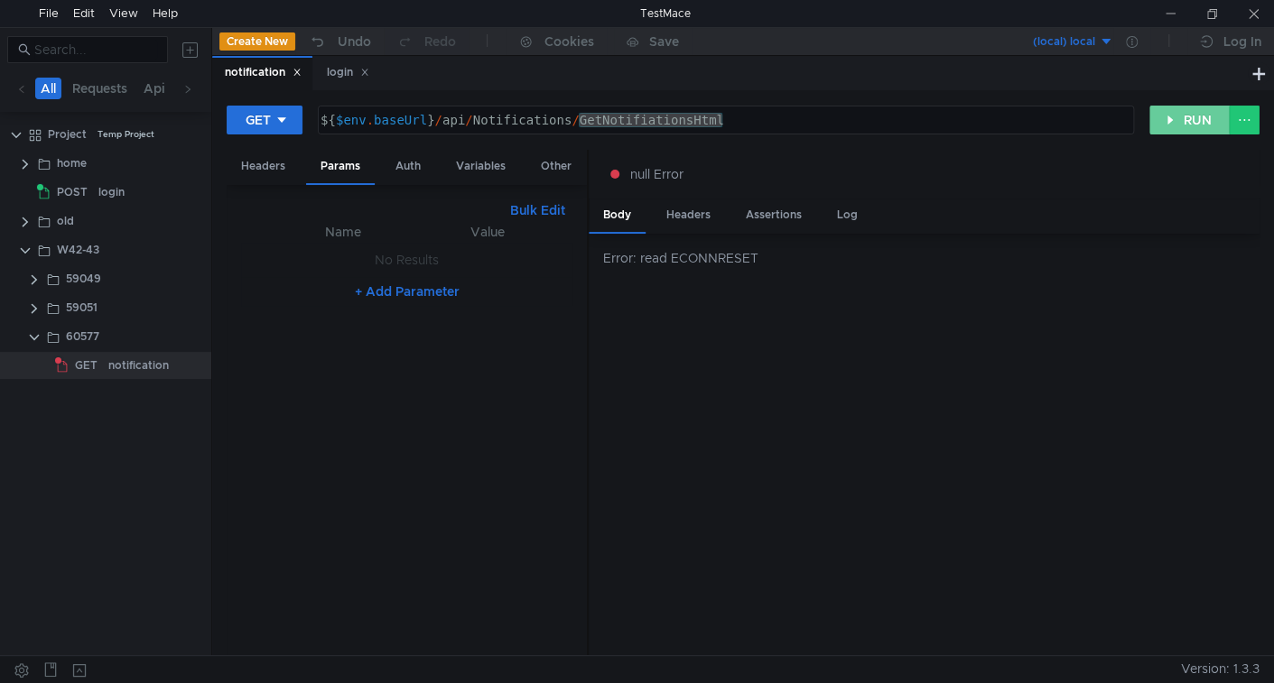
click at [1197, 106] on button "RUN" at bounding box center [1189, 120] width 80 height 29
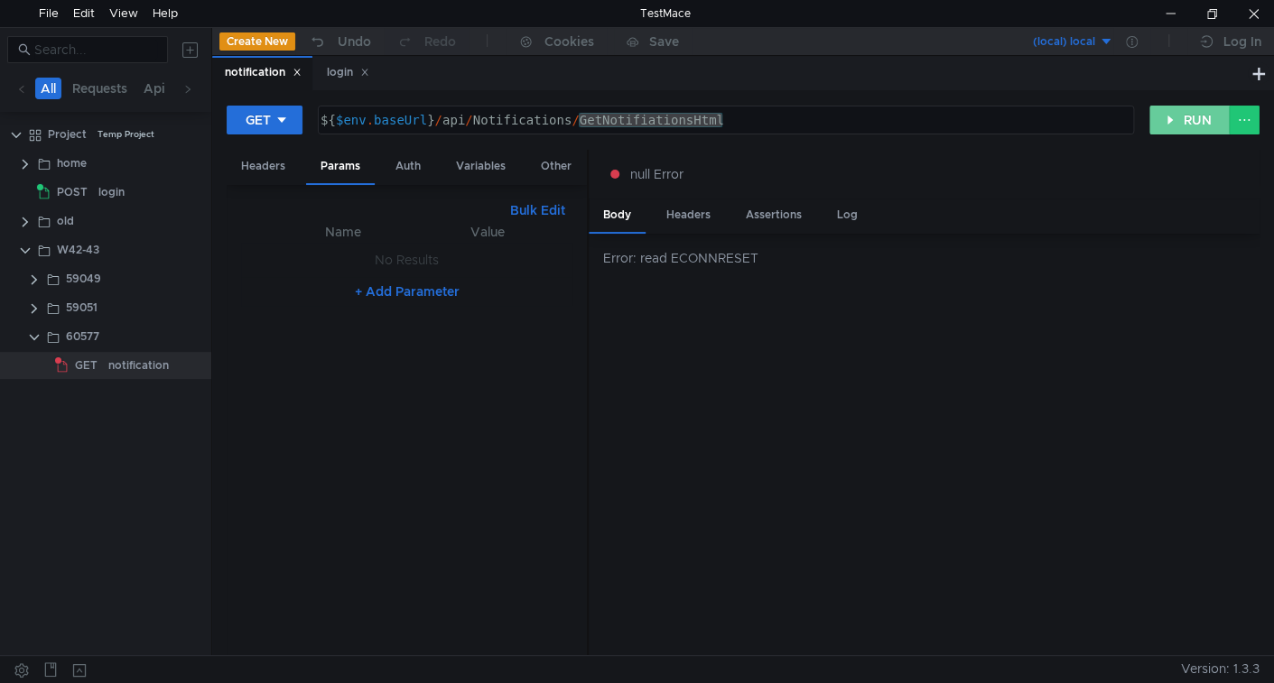
drag, startPoint x: 1177, startPoint y: 125, endPoint x: 1174, endPoint y: 139, distance: 14.0
click at [1178, 125] on button "RUN" at bounding box center [1189, 120] width 80 height 29
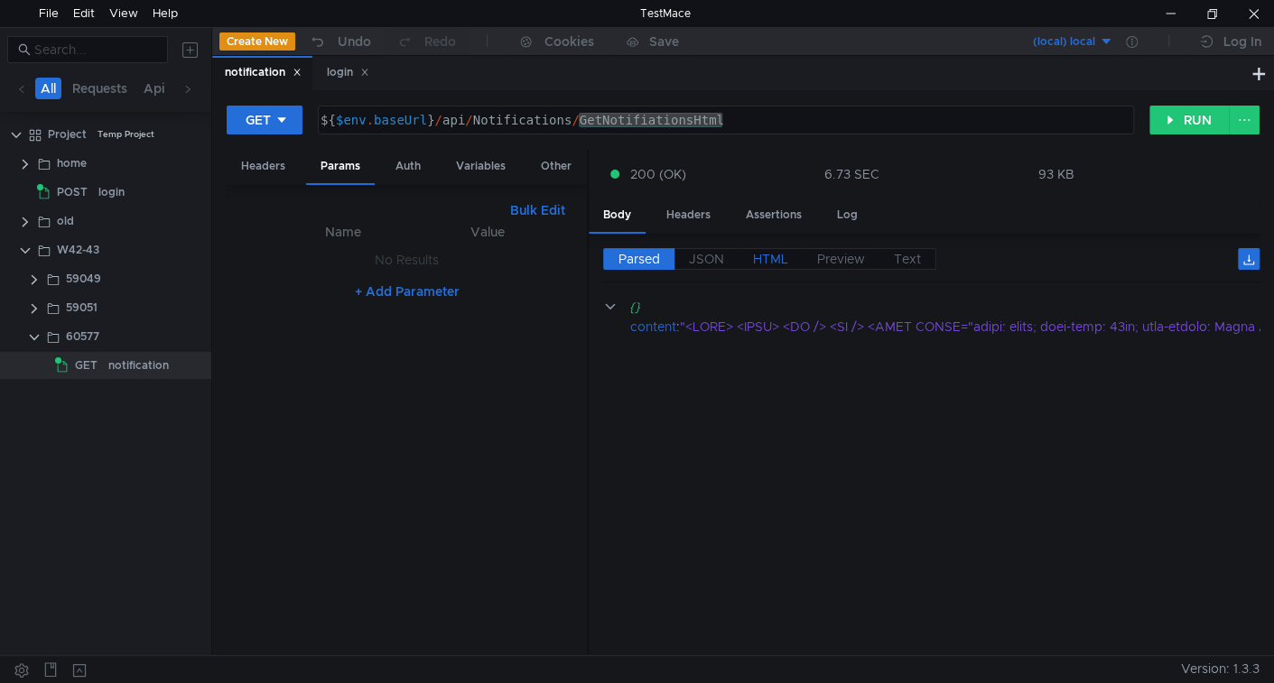
click at [757, 255] on span "HTML" at bounding box center [770, 259] width 35 height 16
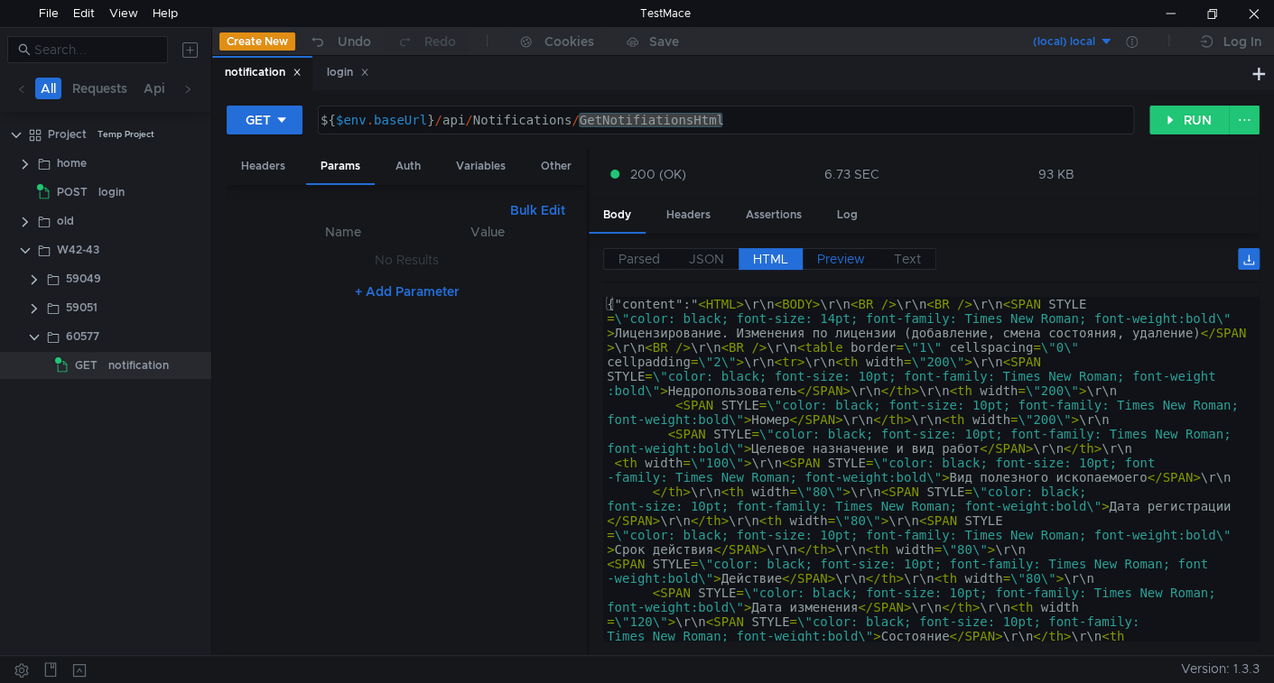
click at [837, 251] on span "Preview" at bounding box center [841, 259] width 48 height 16
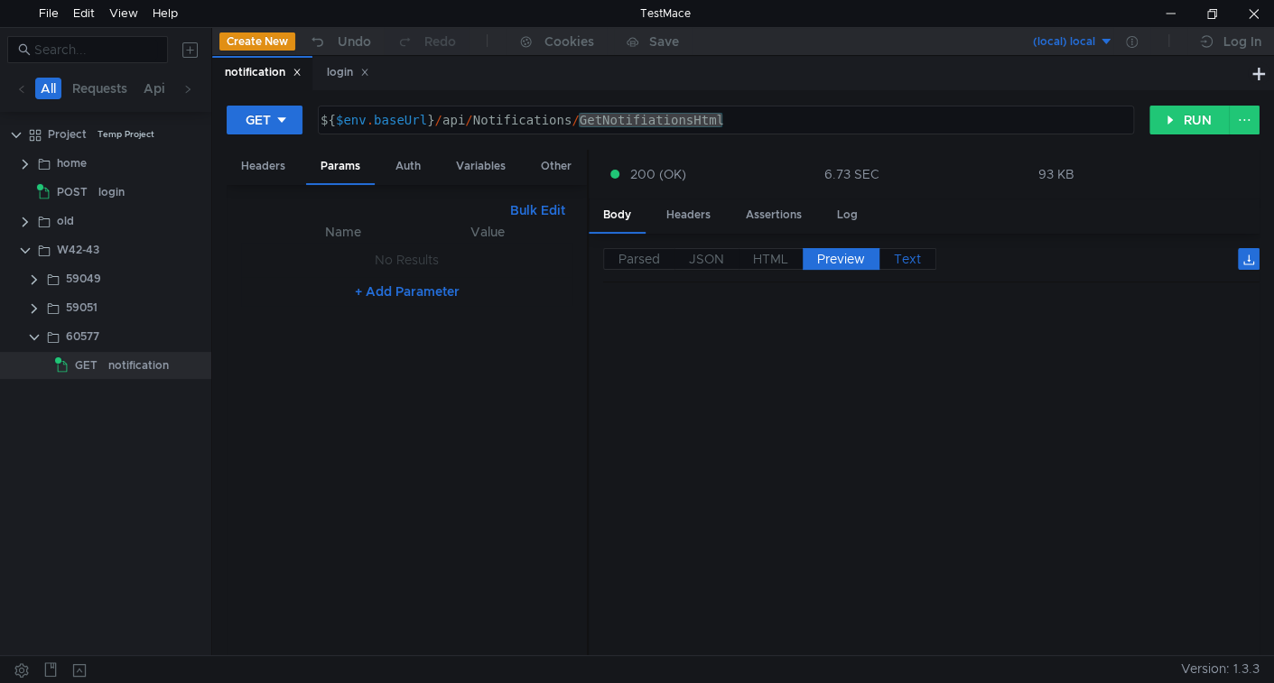
click at [904, 264] on span "Text" at bounding box center [907, 259] width 27 height 16
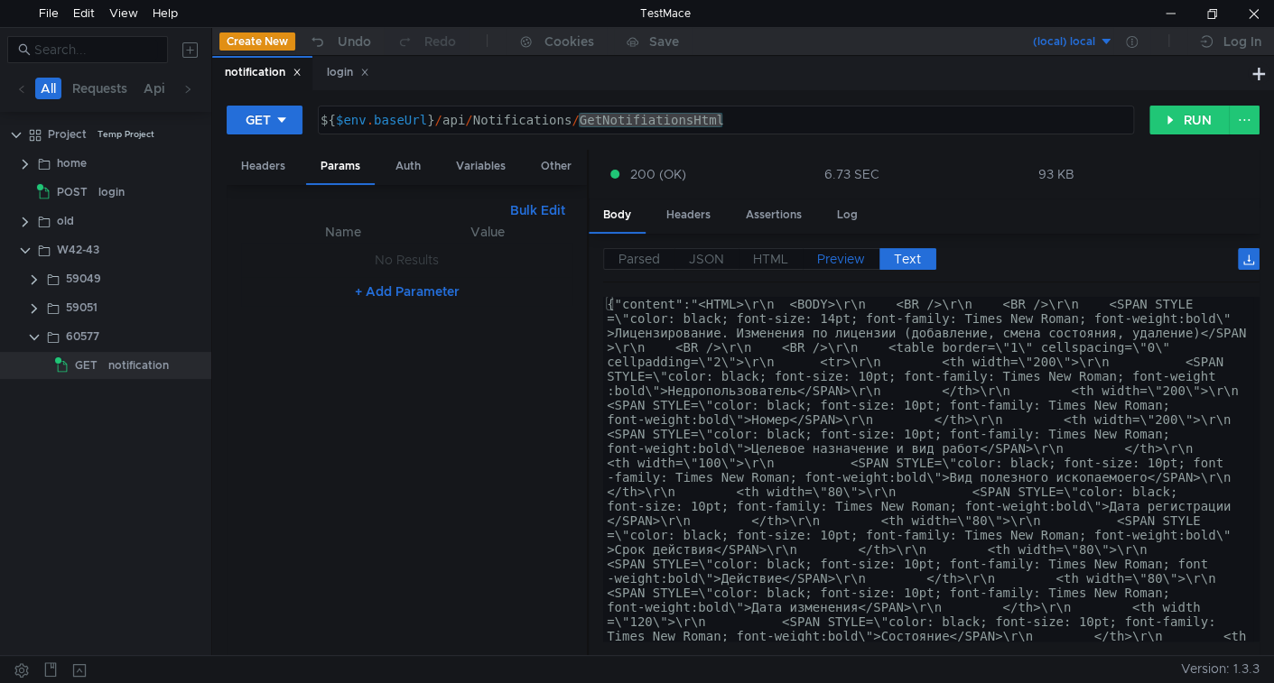
click at [844, 261] on span "Preview" at bounding box center [841, 259] width 48 height 16
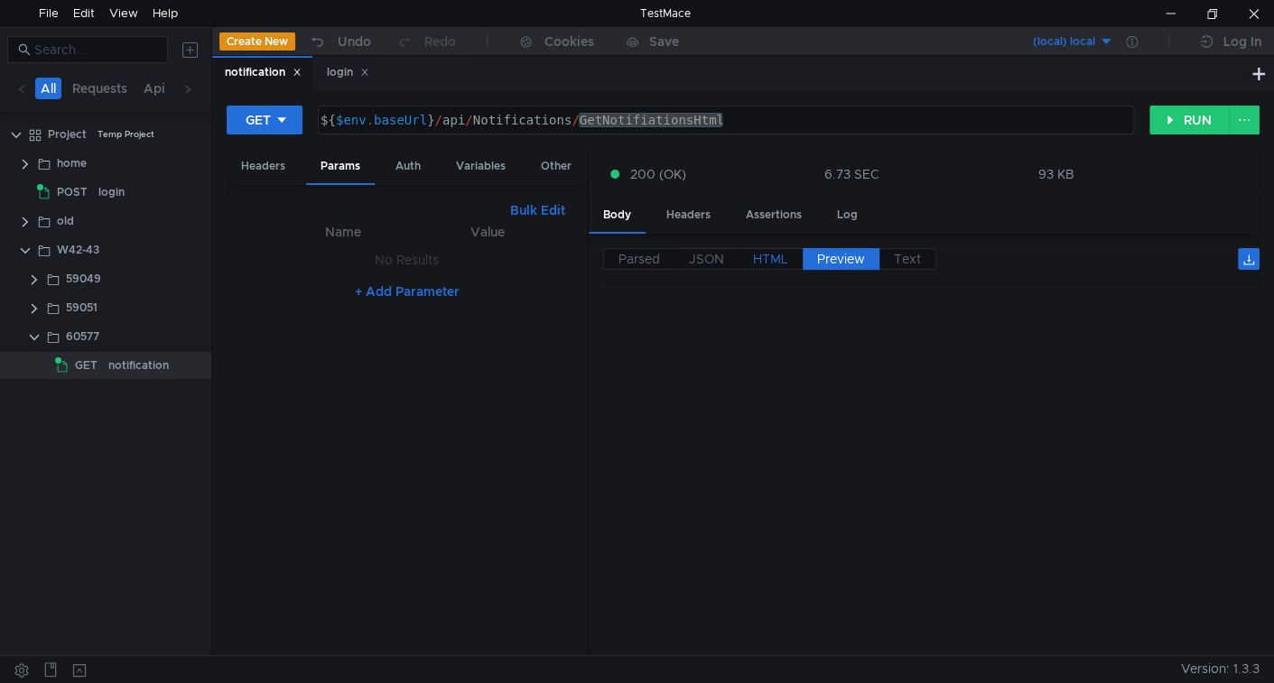
click at [766, 255] on span "HTML" at bounding box center [770, 259] width 35 height 16
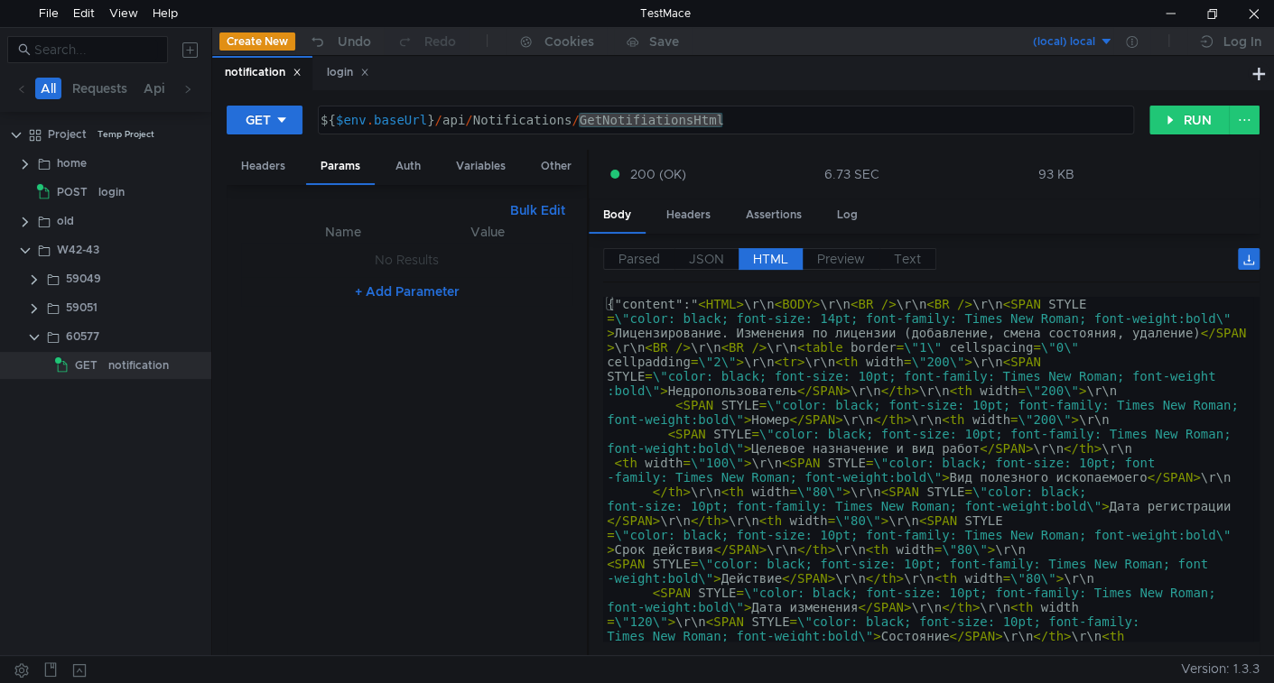
type textarea "{"content":"<HTML>\r\n <BODY>\r\n <BR />\r\n <BR />\r\n <SPAN STYLE=\"color: bl…"
click at [723, 255] on span "JSON" at bounding box center [706, 259] width 35 height 16
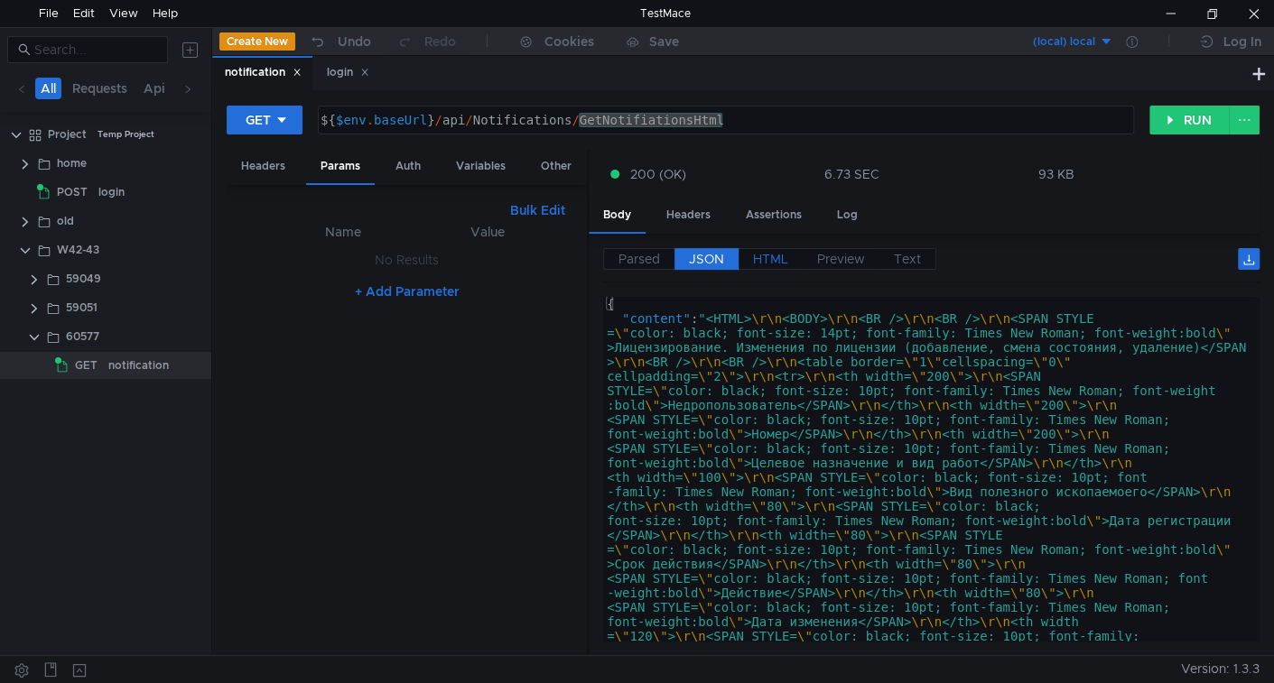
click at [773, 261] on span "HTML" at bounding box center [770, 259] width 35 height 16
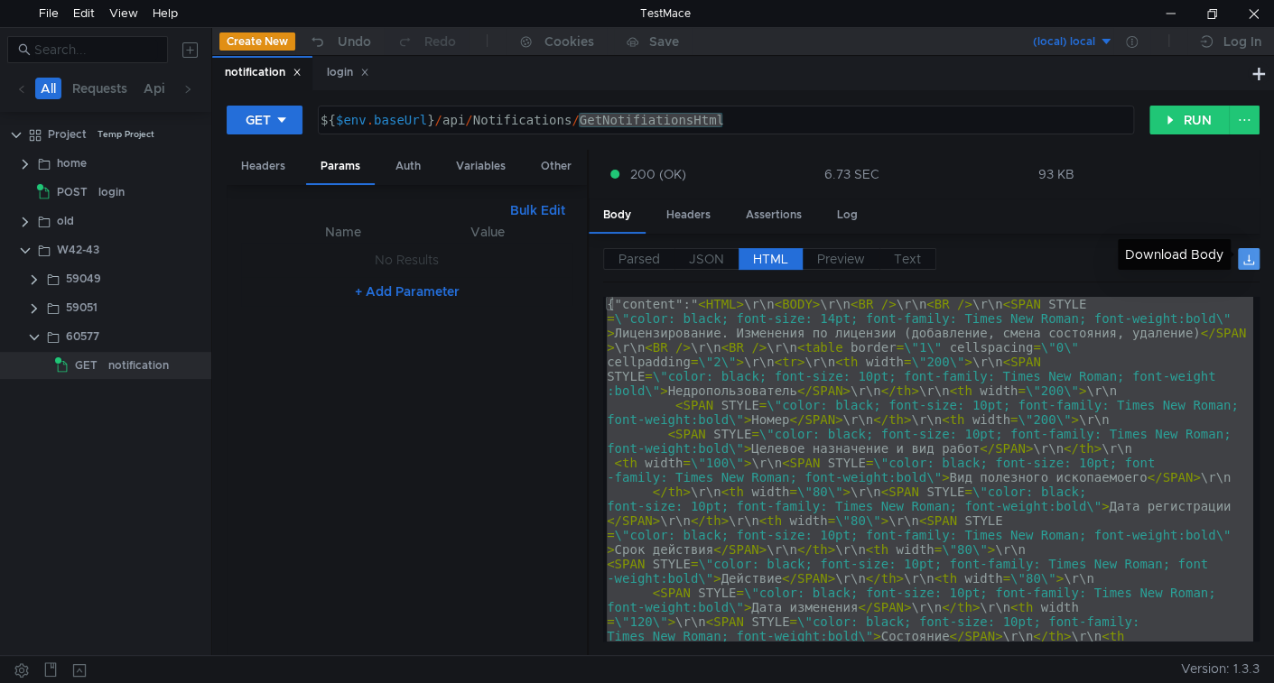
click at [1240, 258] on button at bounding box center [1249, 259] width 22 height 22
drag, startPoint x: 1242, startPoint y: 262, endPoint x: 1183, endPoint y: 271, distance: 60.3
click at [1242, 261] on button at bounding box center [1249, 259] width 22 height 22
click at [699, 457] on div "{"content":" < HTML > \r\n < BODY > \r\n < BR /> \r\n < BR /> \r\n < SPAN STYLE…" at bounding box center [928, 469] width 650 height 345
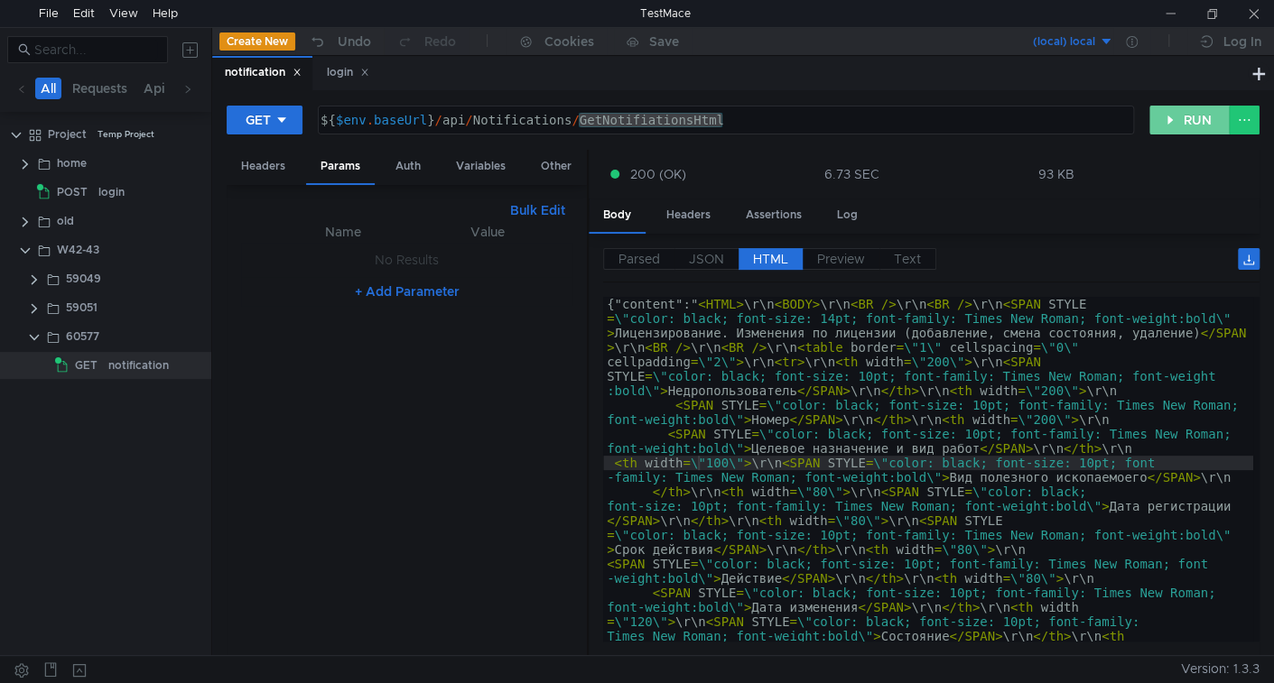
drag, startPoint x: 1192, startPoint y: 114, endPoint x: 772, endPoint y: 358, distance: 485.9
click at [1189, 116] on button "RUN" at bounding box center [1189, 120] width 80 height 29
